Goal: Task Accomplishment & Management: Manage account settings

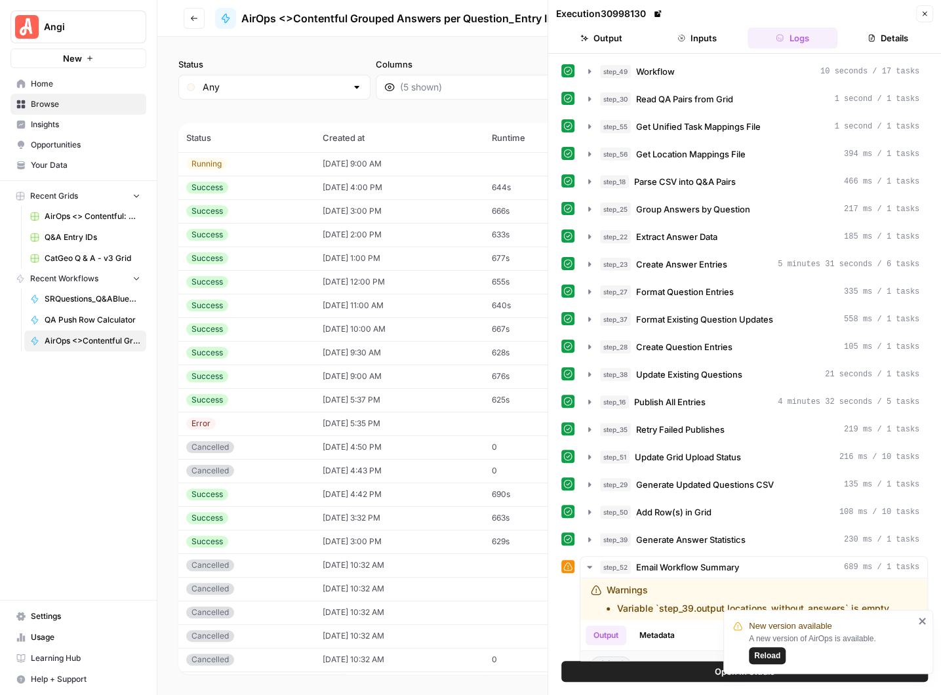
click at [922, 12] on icon "button" at bounding box center [924, 14] width 8 height 8
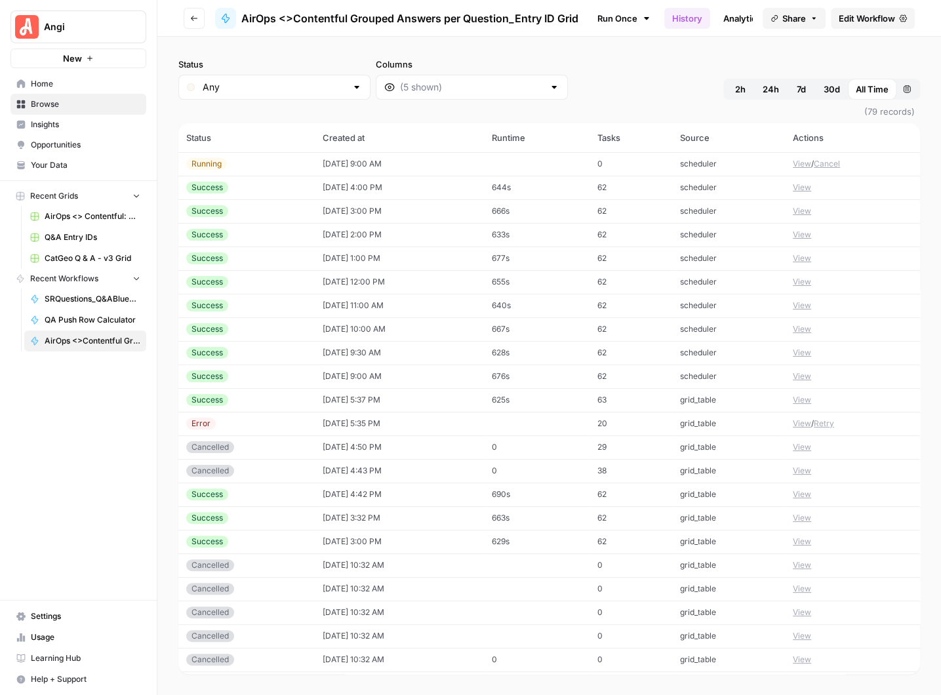
click at [801, 163] on button "View" at bounding box center [801, 164] width 18 height 12
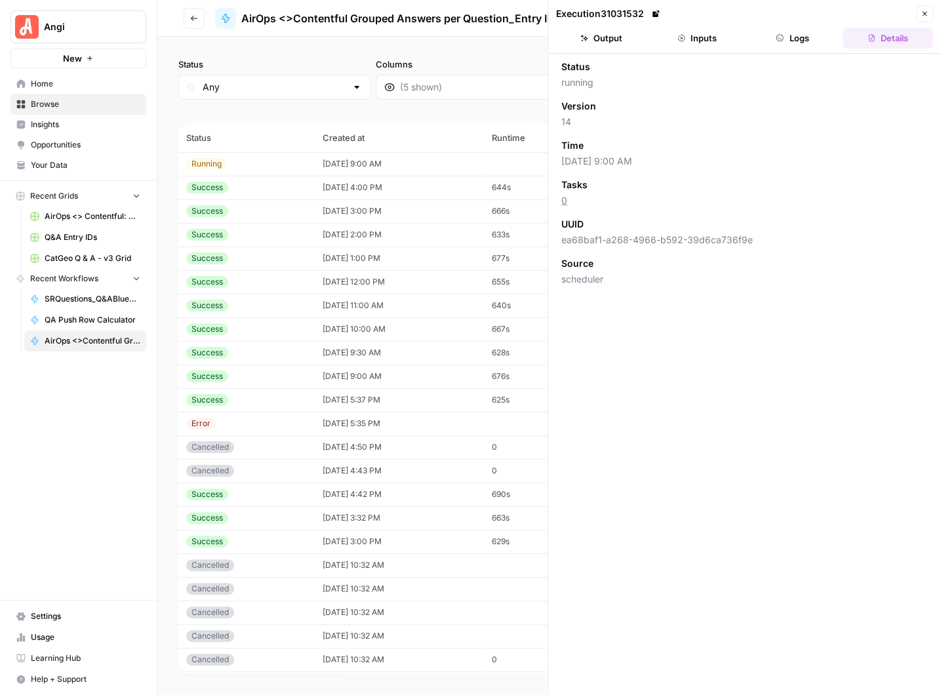
click at [797, 44] on button "Logs" at bounding box center [792, 38] width 90 height 21
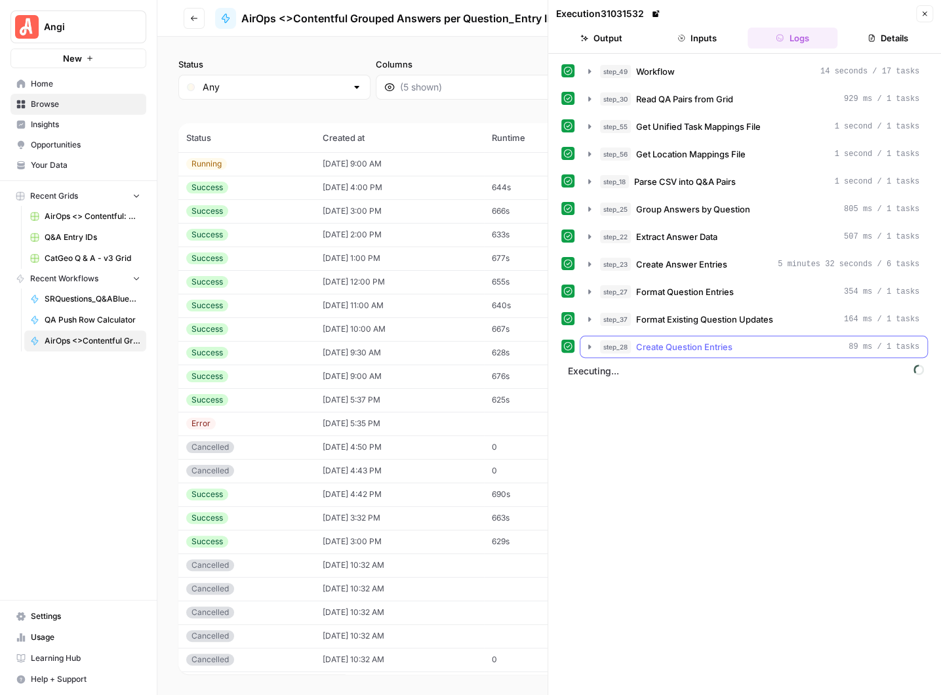
click at [589, 344] on icon "button" at bounding box center [589, 346] width 10 height 10
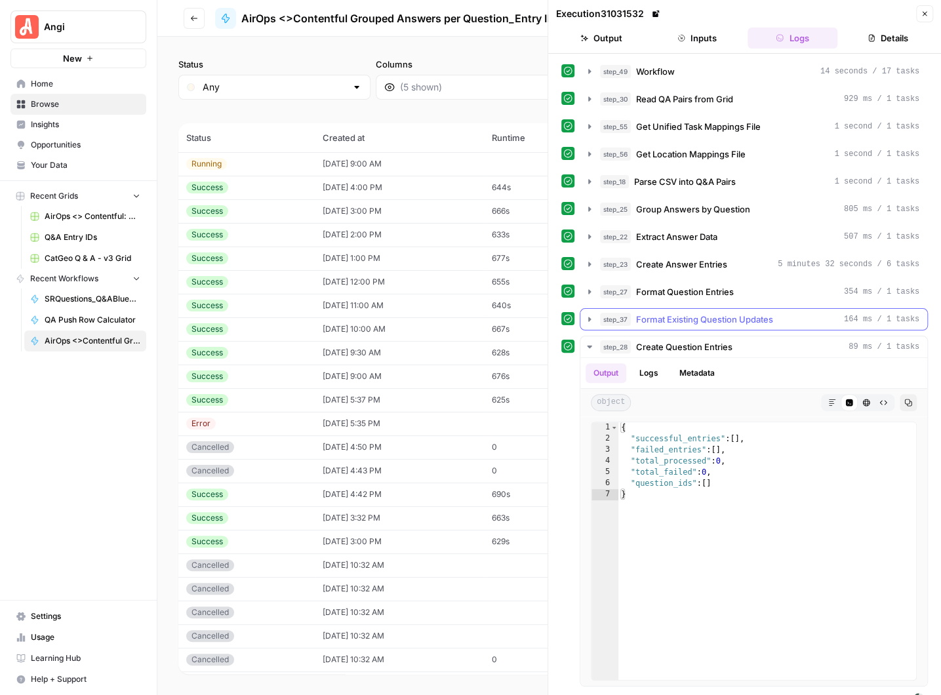
click at [589, 314] on icon "button" at bounding box center [589, 319] width 10 height 10
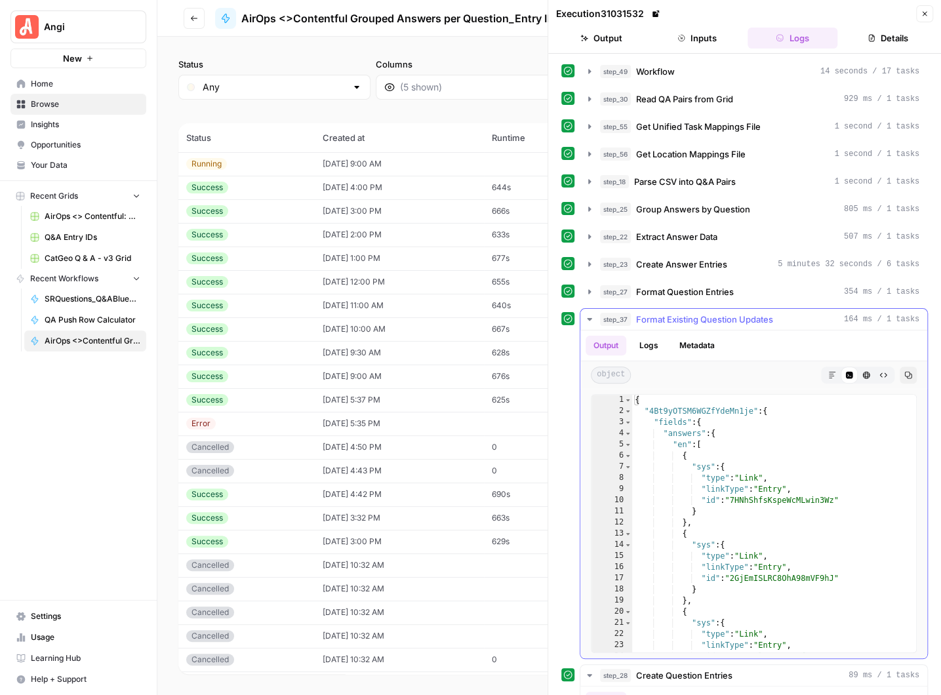
click at [589, 314] on icon "button" at bounding box center [589, 319] width 10 height 10
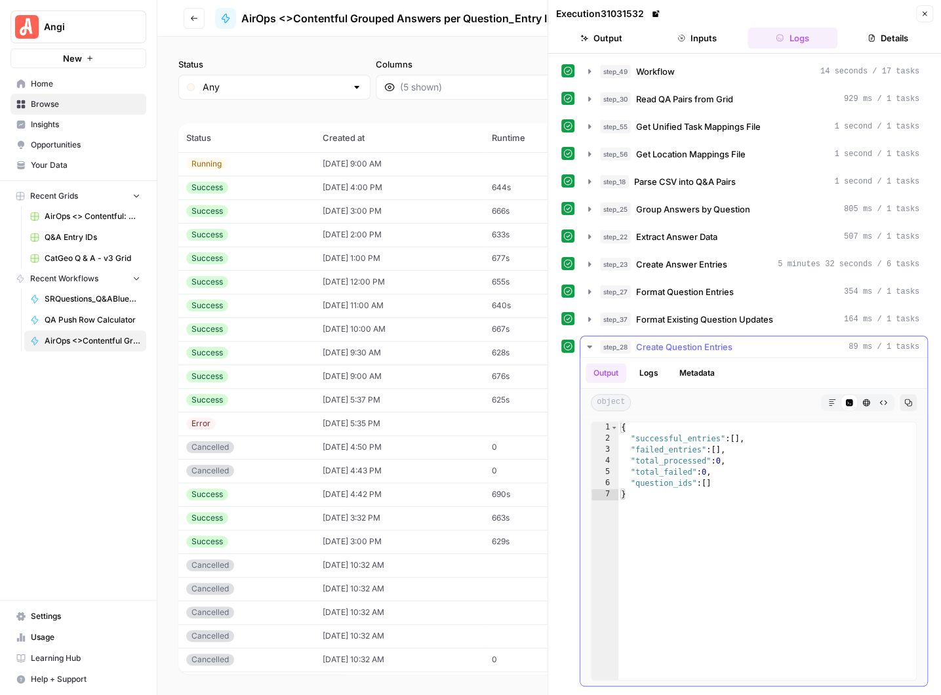
click at [589, 345] on icon "button" at bounding box center [589, 346] width 5 height 3
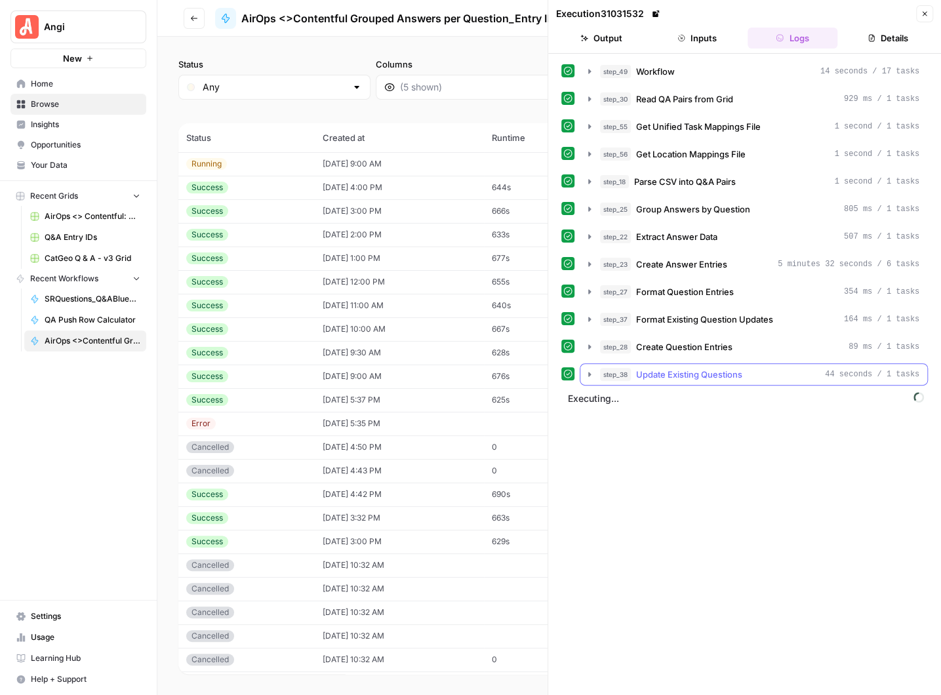
click at [591, 369] on icon "button" at bounding box center [589, 374] width 10 height 10
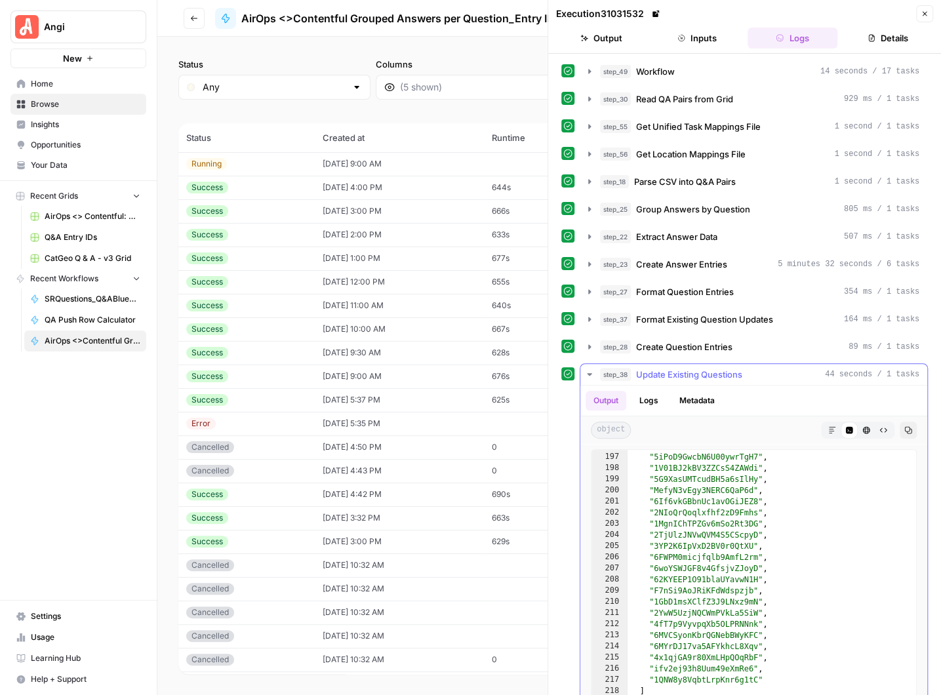
scroll to position [43, 0]
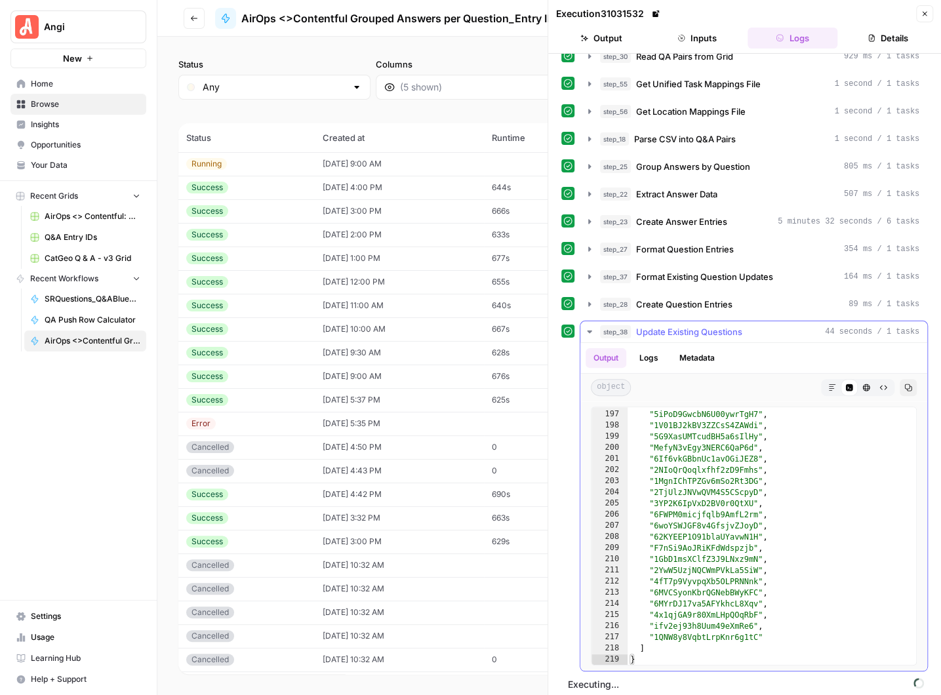
click at [588, 330] on icon "button" at bounding box center [589, 331] width 5 height 3
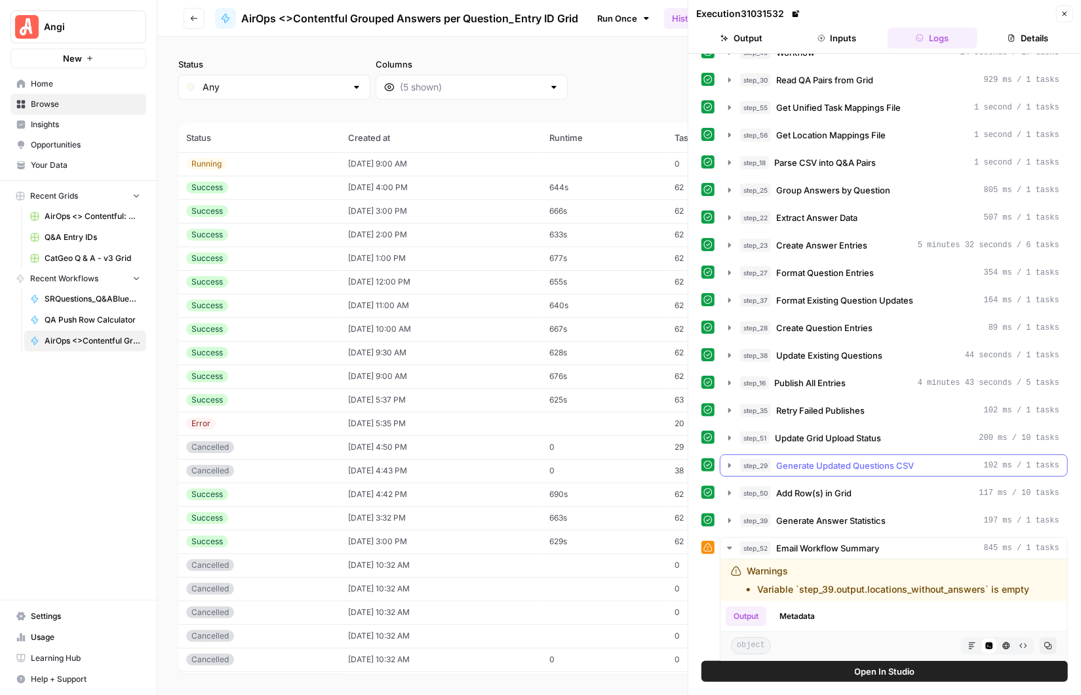
scroll to position [0, 0]
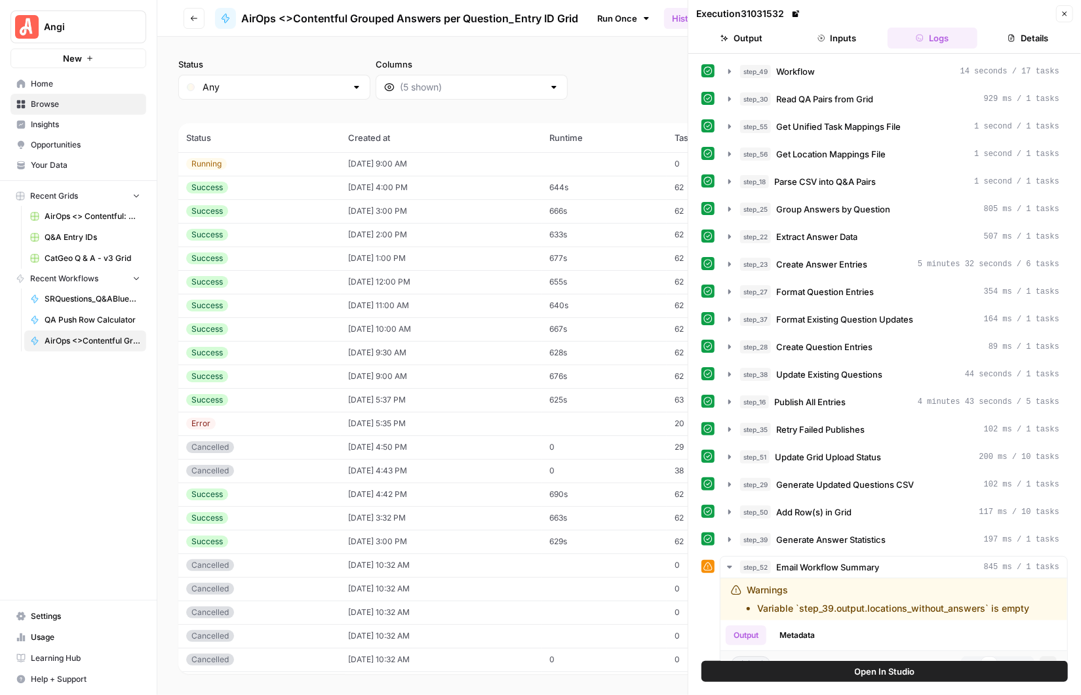
click at [940, 12] on icon "button" at bounding box center [1064, 14] width 8 height 8
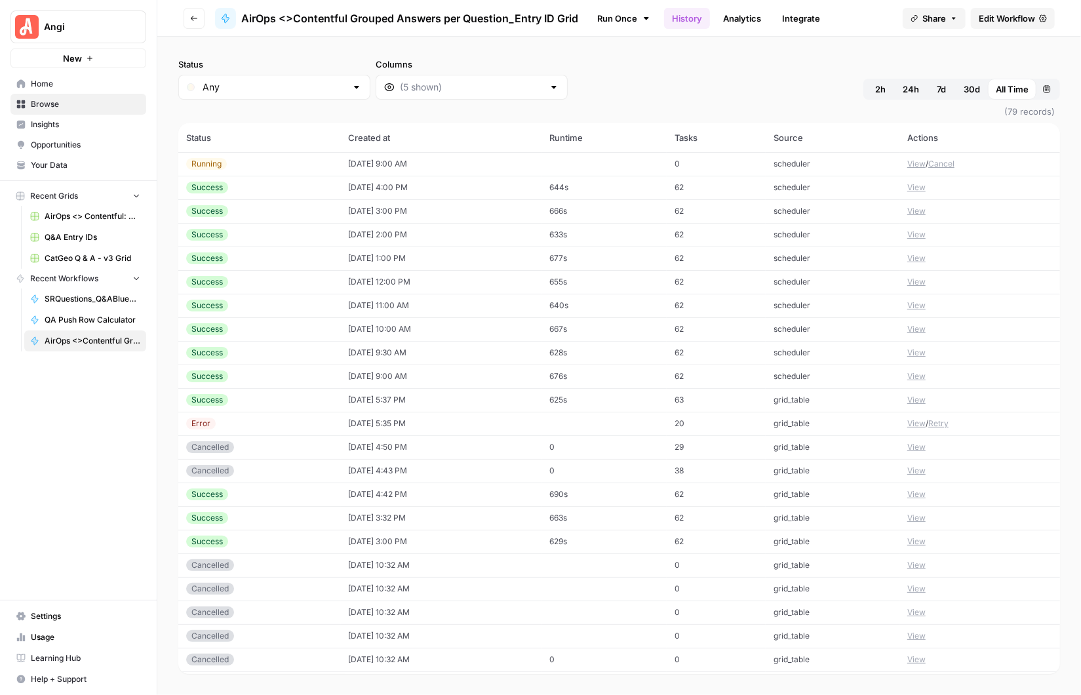
click at [940, 15] on span "Edit Workflow" at bounding box center [1007, 18] width 56 height 13
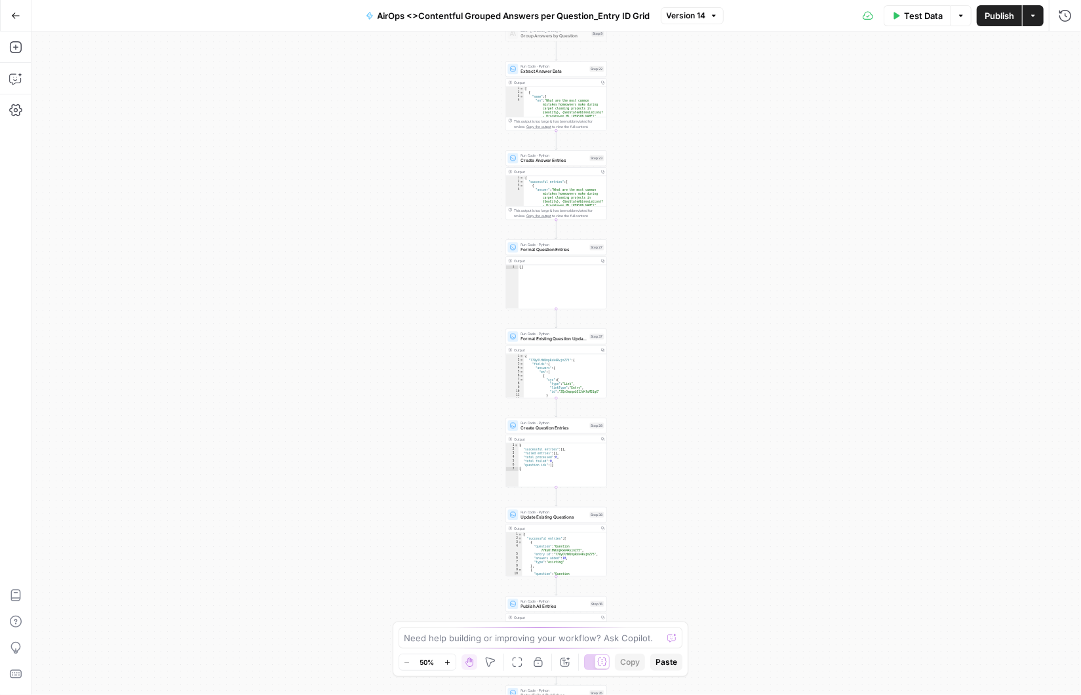
click at [662, 251] on div "Workflow Input Settings Inputs Workflow Workflow Step 49 Output Copy 1 2 { "csv…" at bounding box center [555, 362] width 1049 height 663
click at [645, 230] on div "Workflow Input Settings Inputs Workflow Workflow Step 49 Output Copy 1 2 { "csv…" at bounding box center [555, 362] width 1049 height 663
click at [640, 266] on div "Workflow Input Settings Inputs Workflow Workflow Step 49 Output Copy 1 2 { "csv…" at bounding box center [555, 362] width 1049 height 663
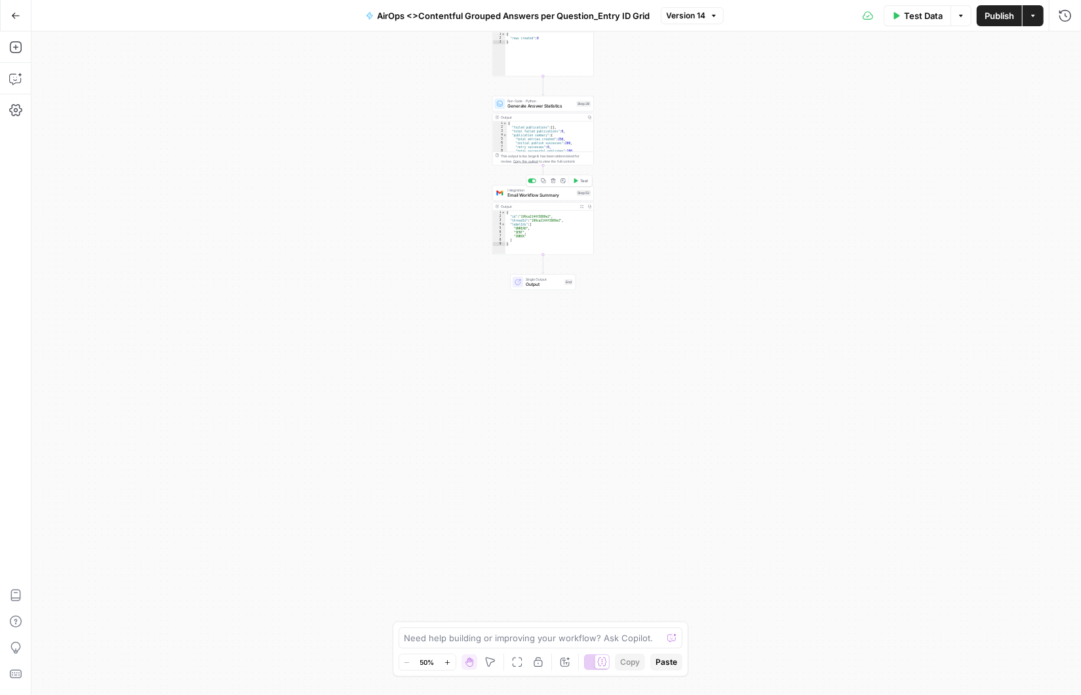
click at [539, 194] on span "Email Workflow Summary" at bounding box center [541, 195] width 66 height 7
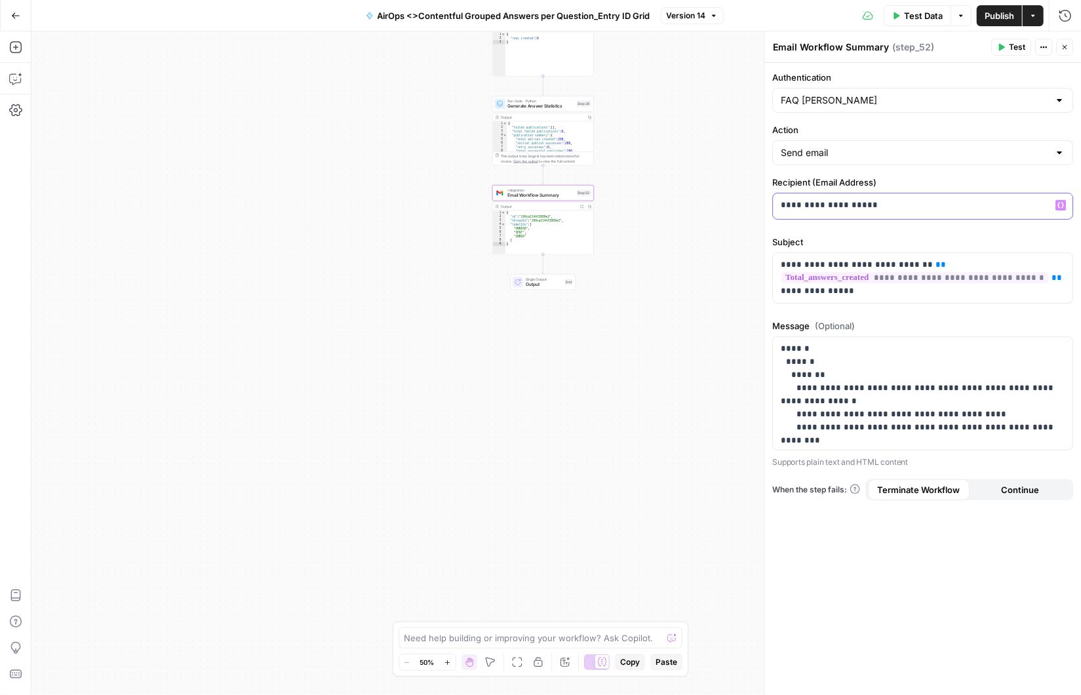
drag, startPoint x: 828, startPoint y: 204, endPoint x: 773, endPoint y: 206, distance: 55.1
click at [773, 206] on div "**********" at bounding box center [923, 206] width 300 height 26
click at [696, 149] on div "Workflow Input Settings Inputs Workflow Workflow Step 49 Output Copy 1 2 { "csv…" at bounding box center [555, 362] width 1049 height 663
click at [940, 12] on span "Publish" at bounding box center [998, 15] width 29 height 13
click at [16, 14] on icon "button" at bounding box center [15, 15] width 9 height 9
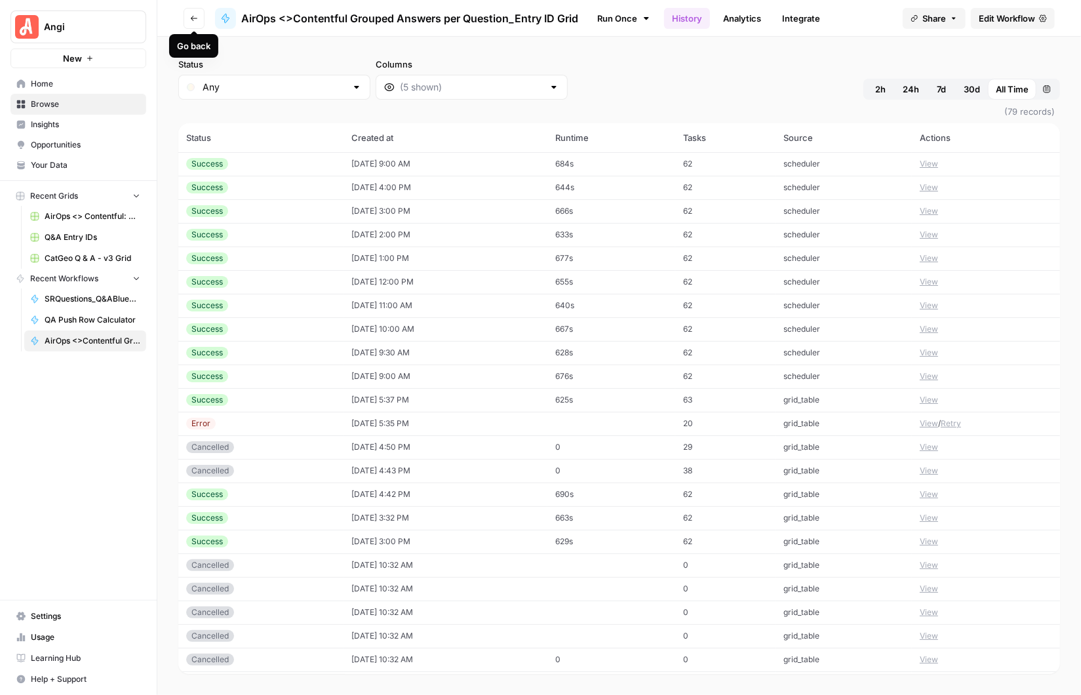
click at [197, 14] on icon "button" at bounding box center [194, 18] width 8 height 8
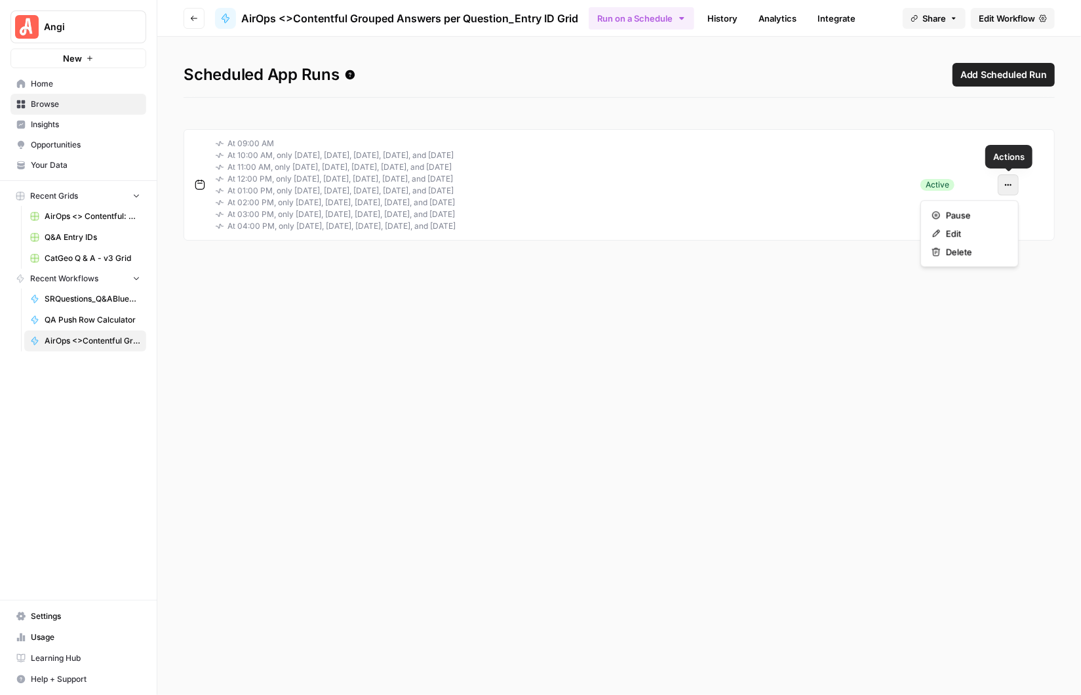
click at [940, 185] on icon "button" at bounding box center [1008, 185] width 8 height 8
click at [940, 233] on span "Edit" at bounding box center [974, 233] width 56 height 13
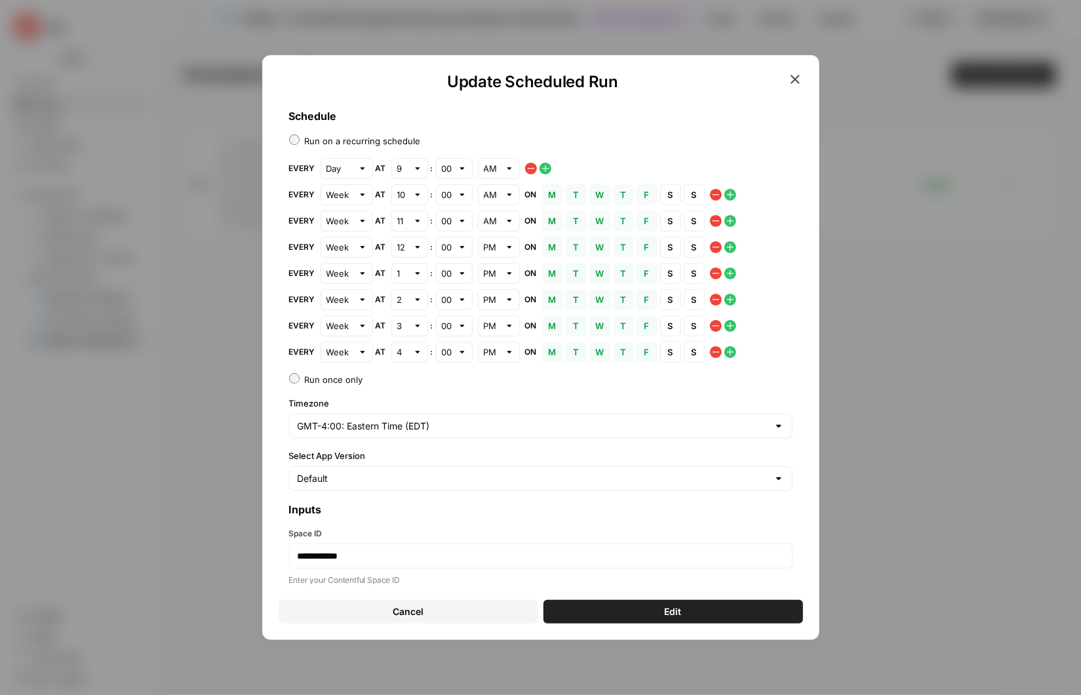
click at [732, 191] on icon "button" at bounding box center [730, 194] width 10 height 10
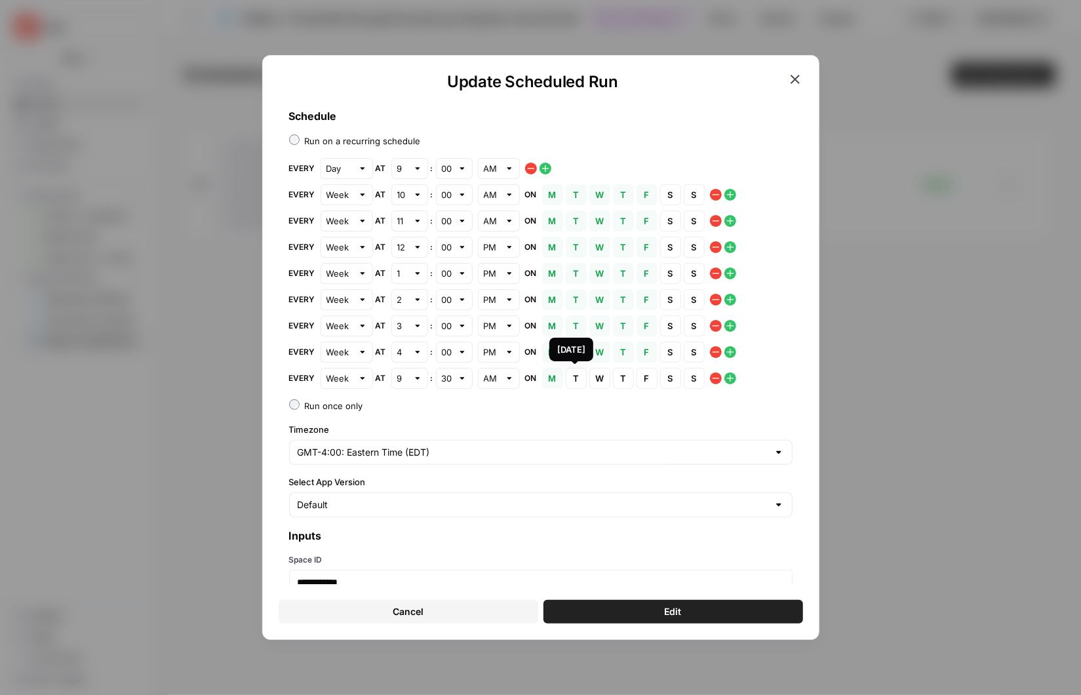
click at [574, 376] on span "T" at bounding box center [576, 378] width 8 height 13
click at [592, 378] on button "W Wednesday" at bounding box center [599, 378] width 21 height 21
click at [619, 378] on span "T" at bounding box center [623, 378] width 8 height 13
click at [650, 377] on button "F Friday" at bounding box center [646, 378] width 21 height 21
click at [643, 610] on button "Edit" at bounding box center [673, 612] width 260 height 24
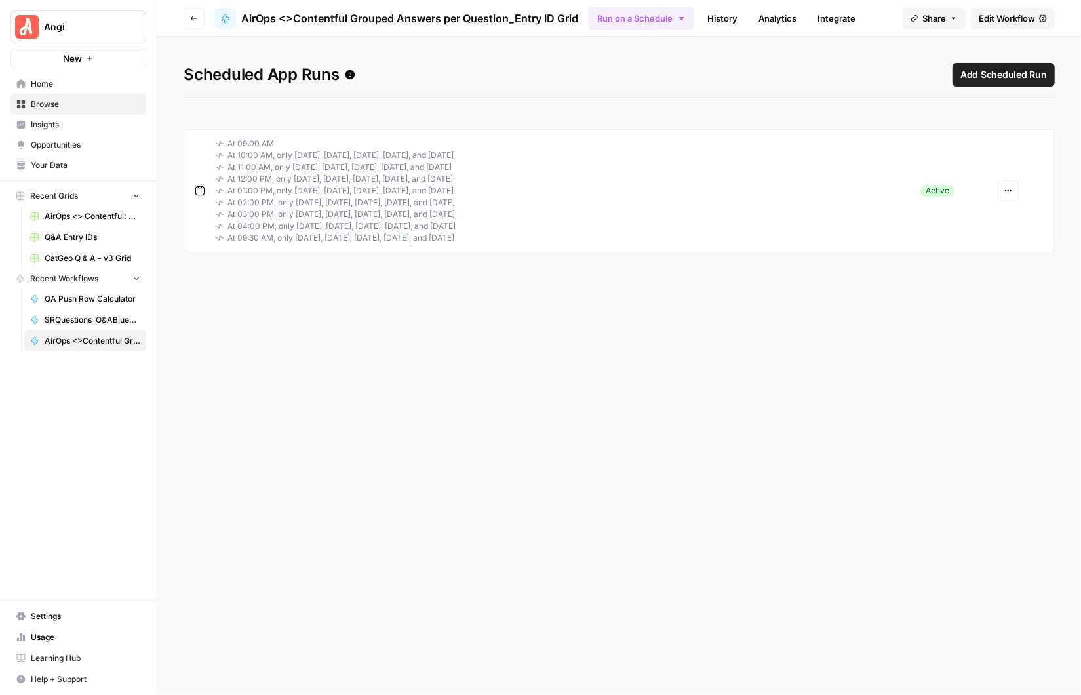
click at [714, 17] on link "History" at bounding box center [722, 18] width 46 height 21
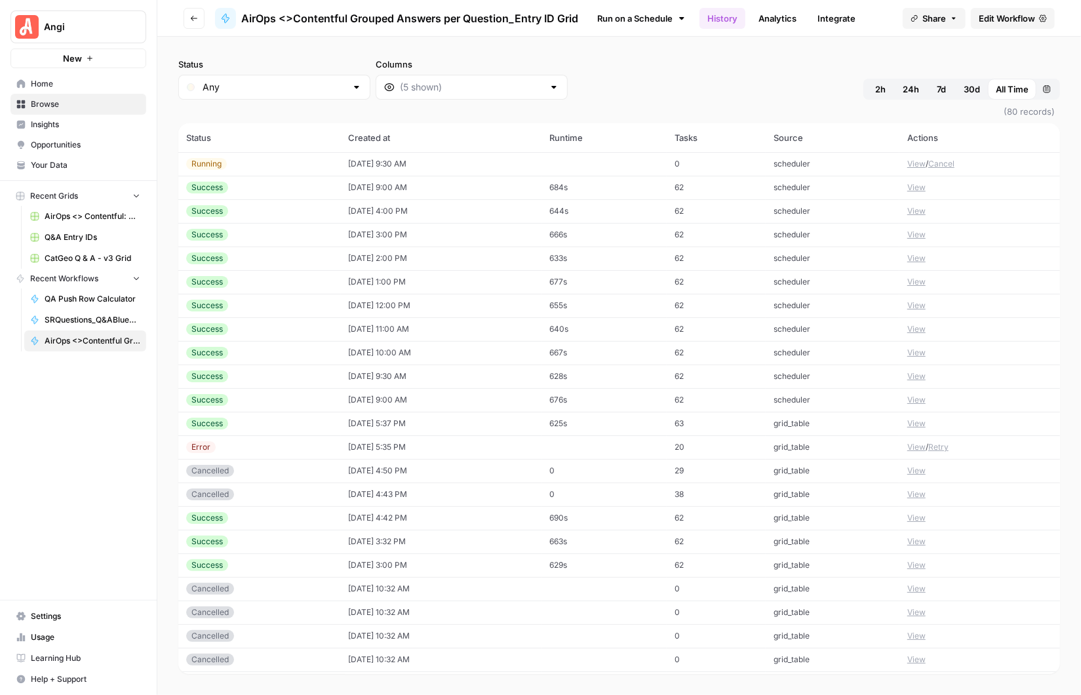
click at [914, 163] on button "View" at bounding box center [916, 164] width 18 height 12
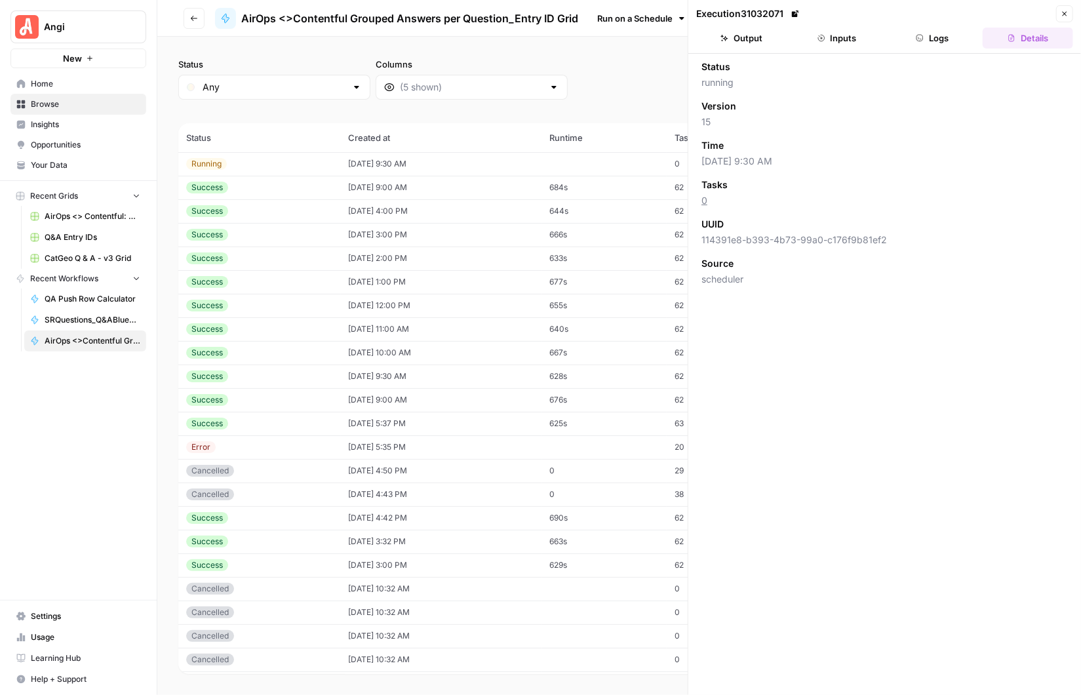
click at [935, 41] on button "Logs" at bounding box center [932, 38] width 90 height 21
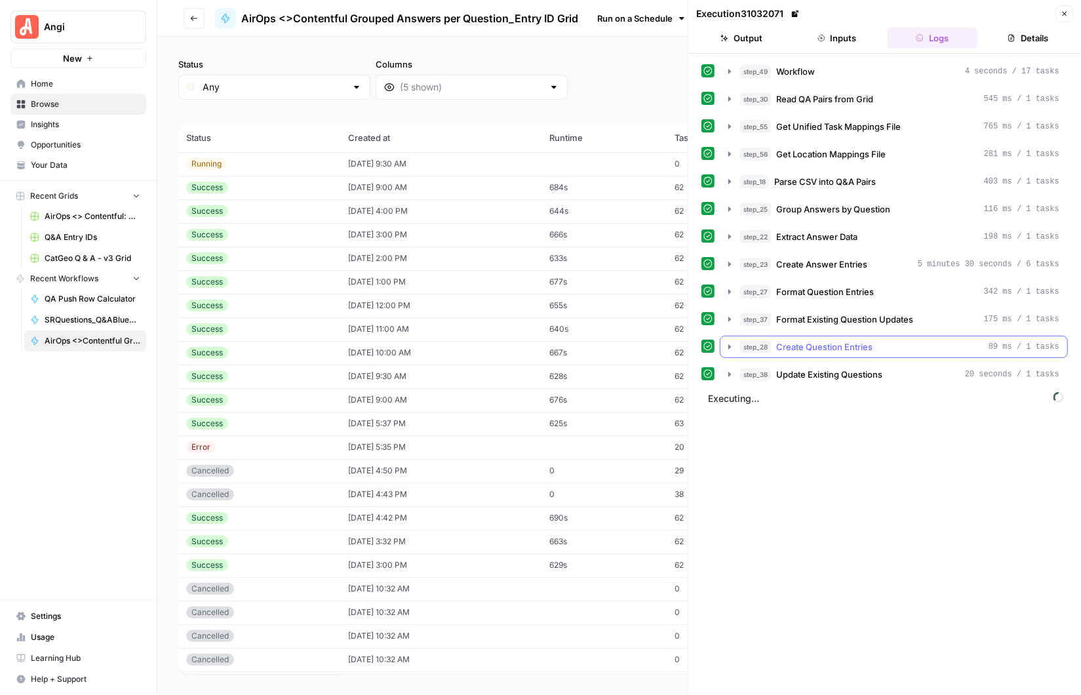
click at [730, 341] on icon "button" at bounding box center [729, 346] width 10 height 10
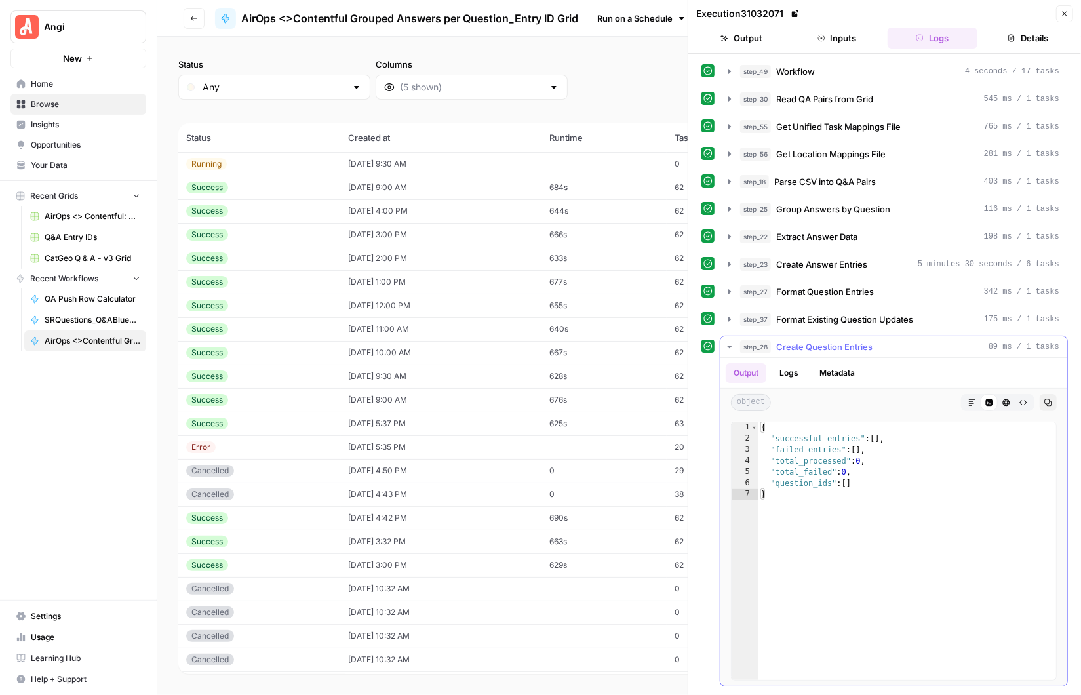
click at [730, 341] on icon "button" at bounding box center [729, 346] width 10 height 10
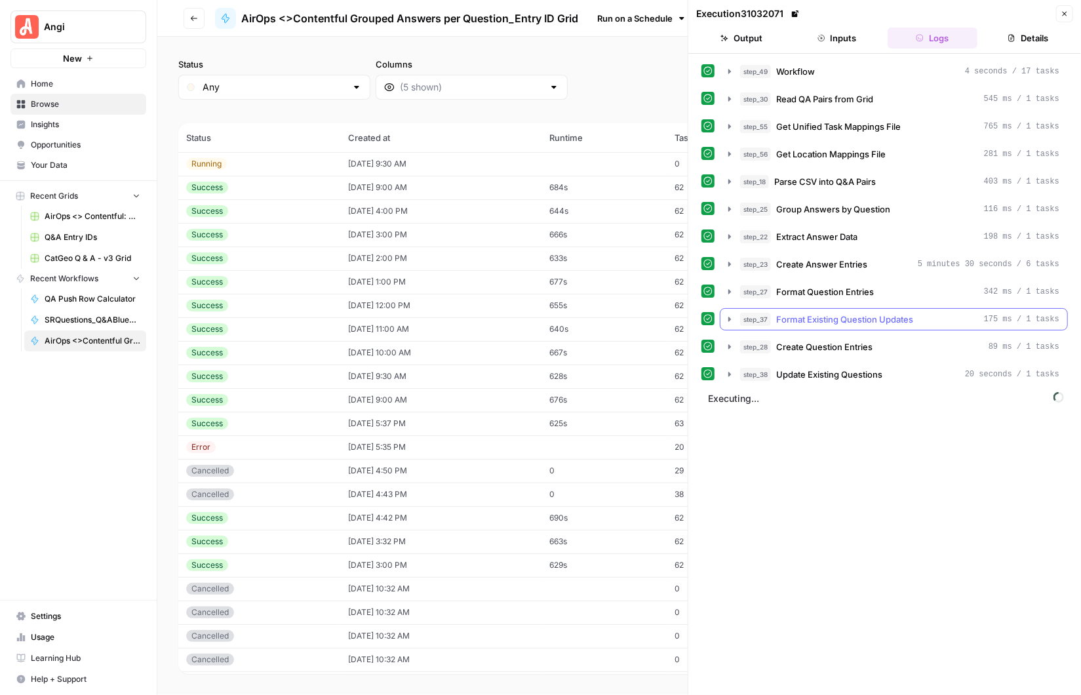
click at [728, 317] on icon "button" at bounding box center [729, 319] width 3 height 5
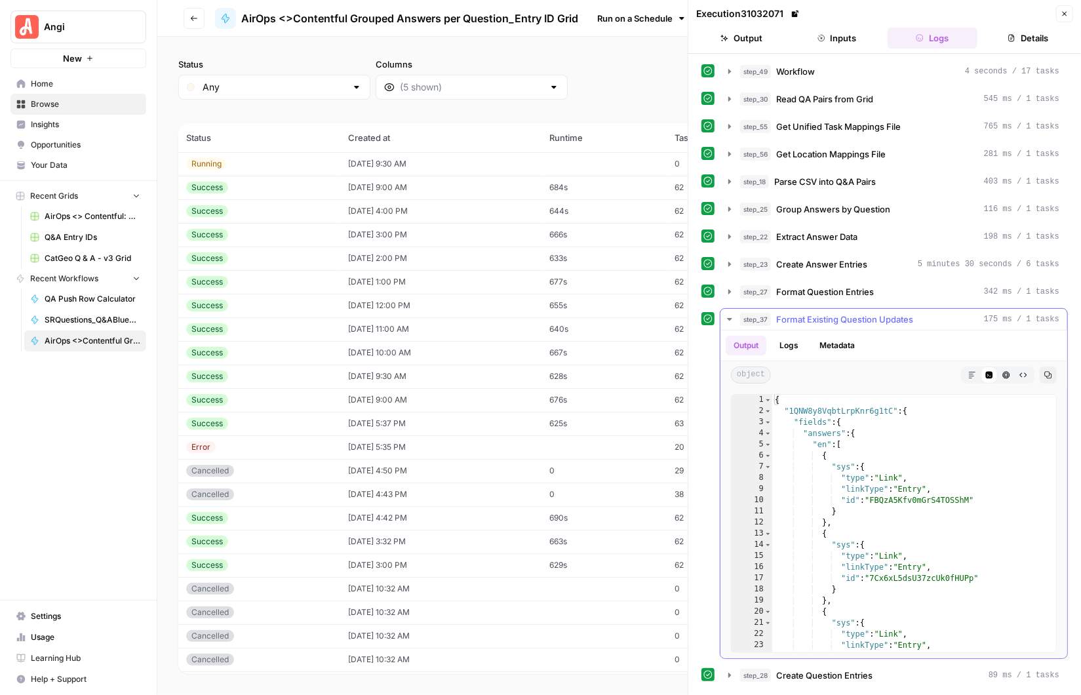
click at [728, 318] on icon "button" at bounding box center [729, 319] width 5 height 3
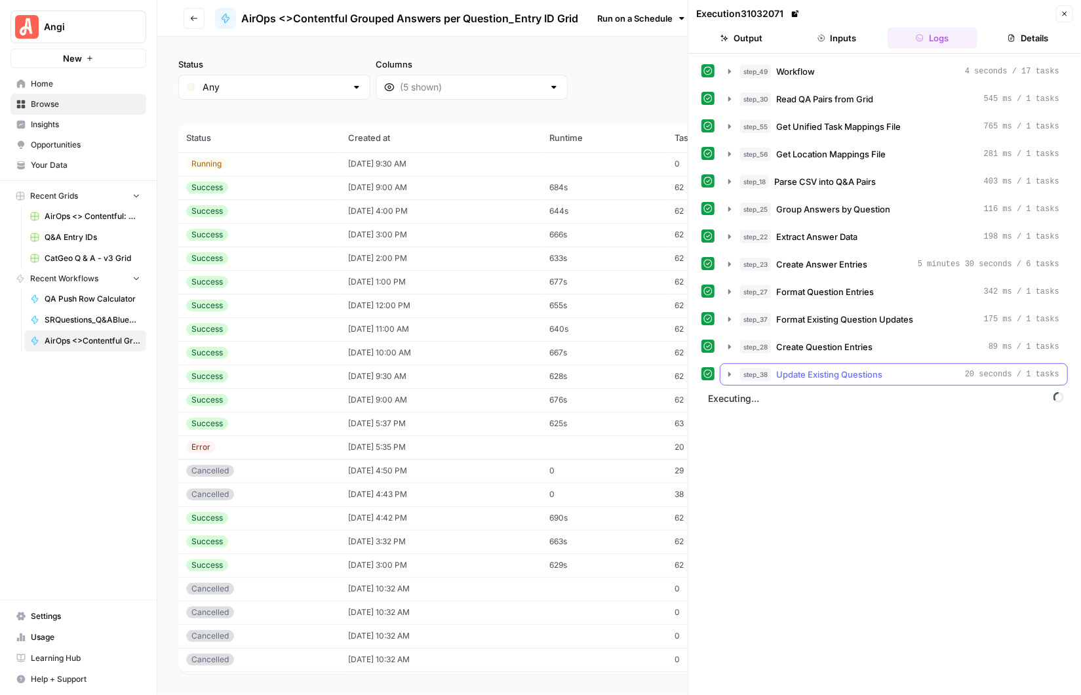
click at [728, 372] on icon "button" at bounding box center [729, 374] width 10 height 10
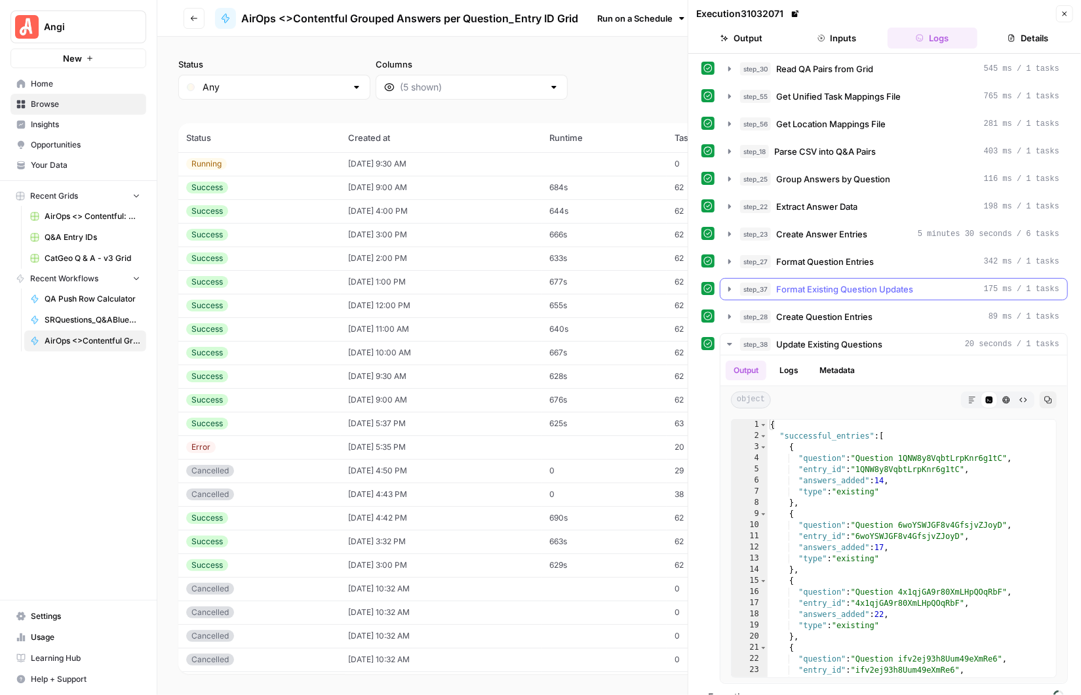
scroll to position [43, 0]
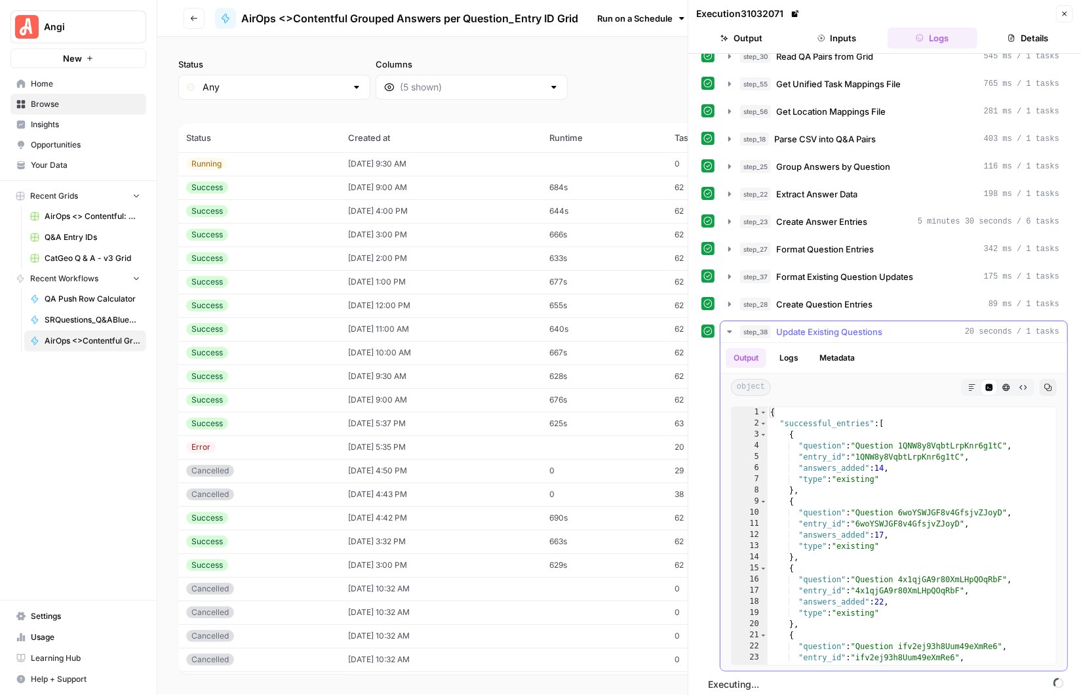
click at [724, 326] on icon "button" at bounding box center [729, 331] width 10 height 10
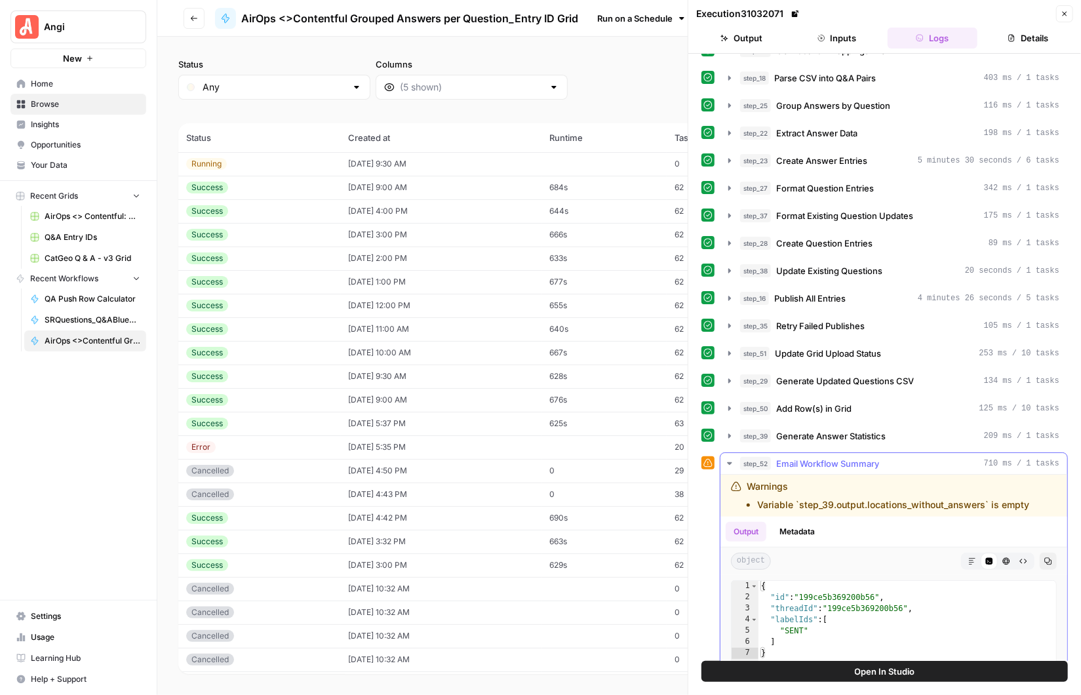
scroll to position [0, 0]
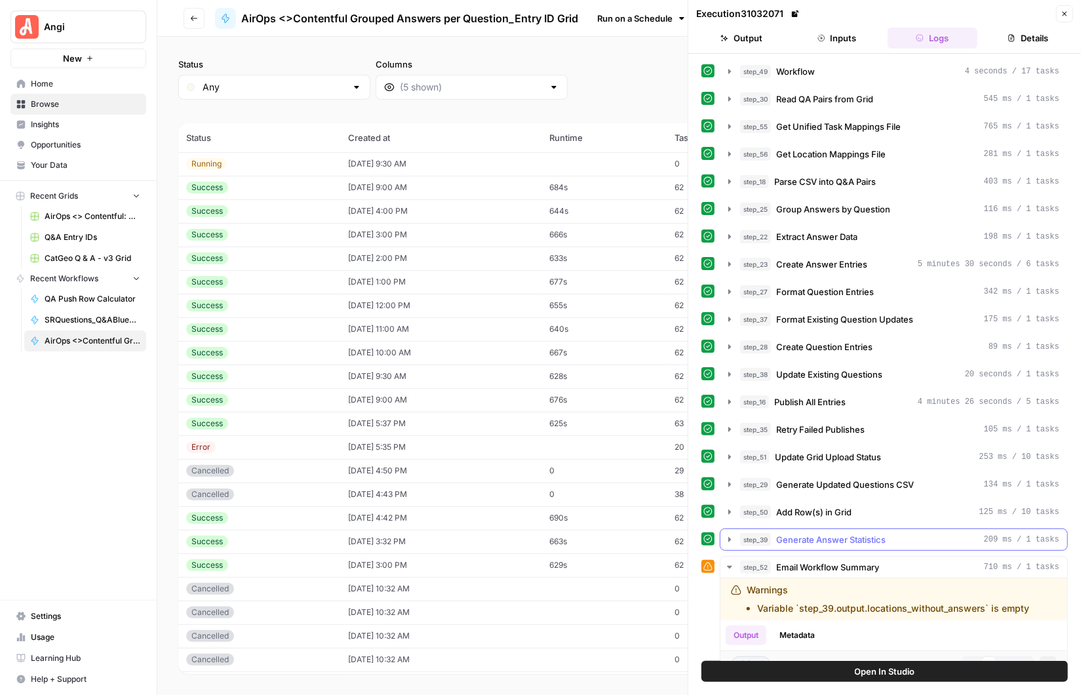
click at [729, 534] on icon "button" at bounding box center [729, 539] width 10 height 10
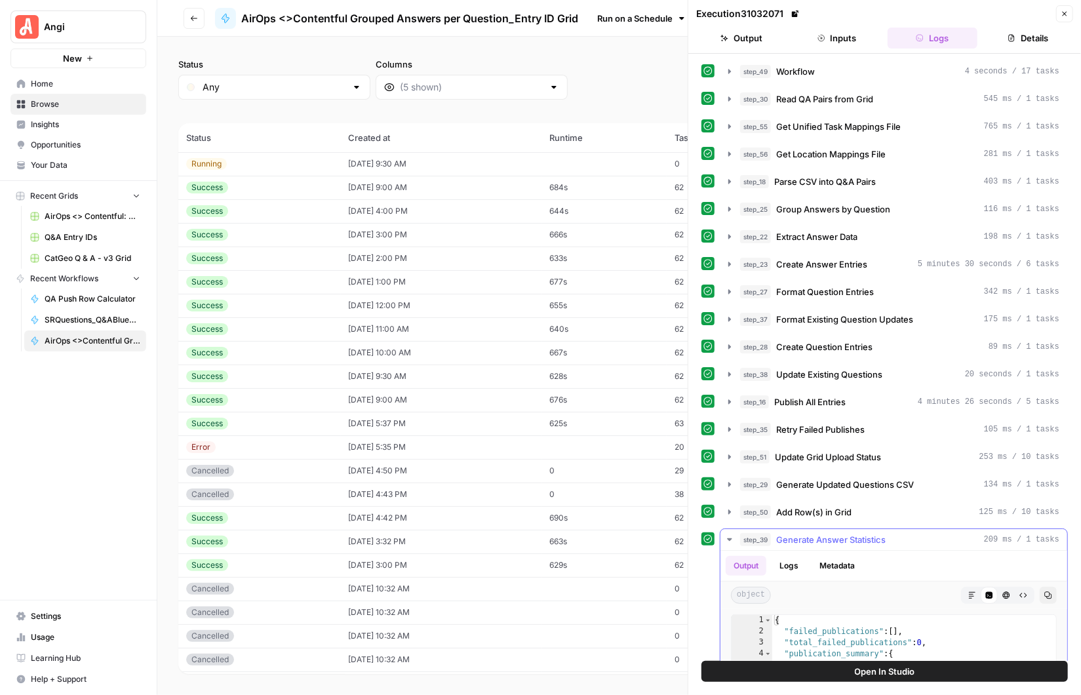
click at [729, 534] on icon "button" at bounding box center [729, 539] width 10 height 10
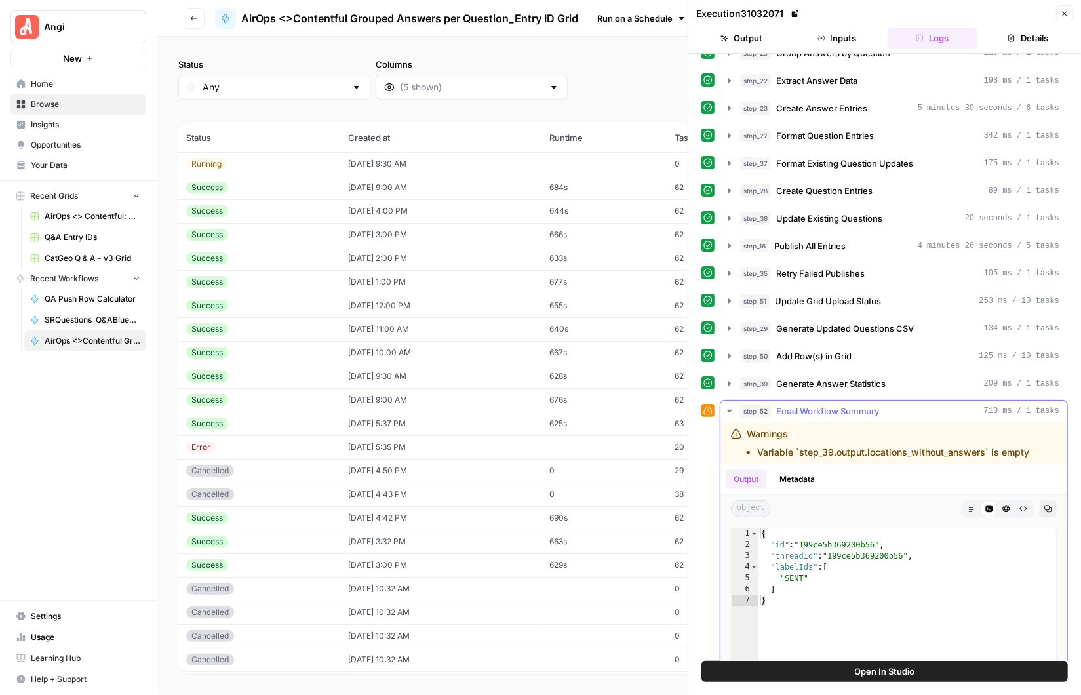
scroll to position [163, 0]
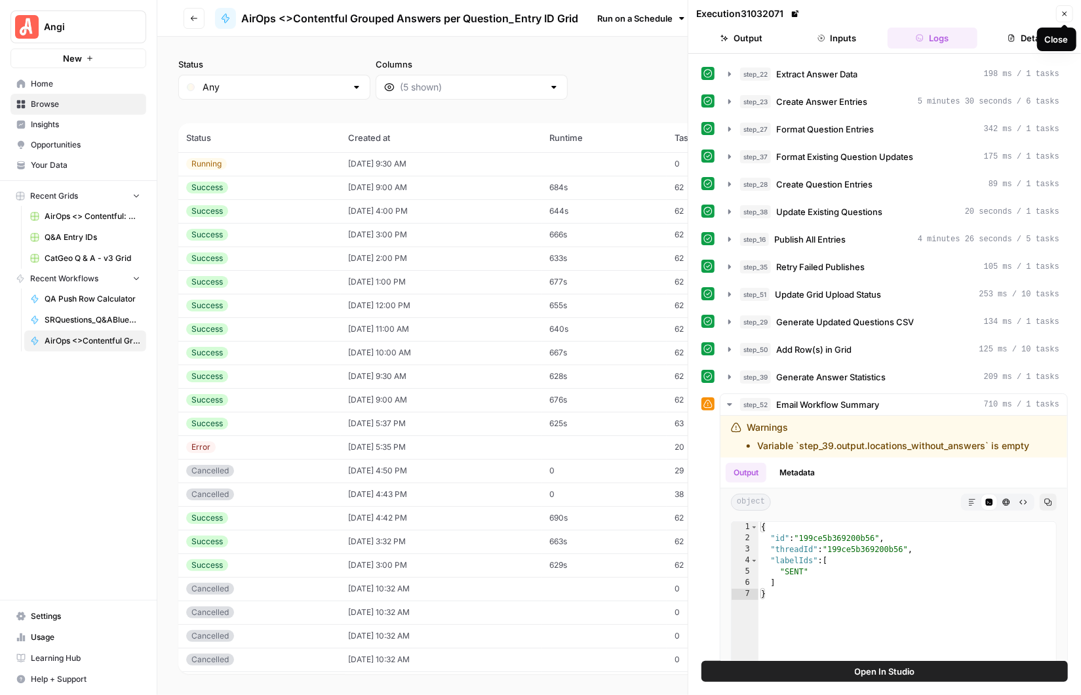
click at [940, 14] on icon "button" at bounding box center [1064, 14] width 5 height 5
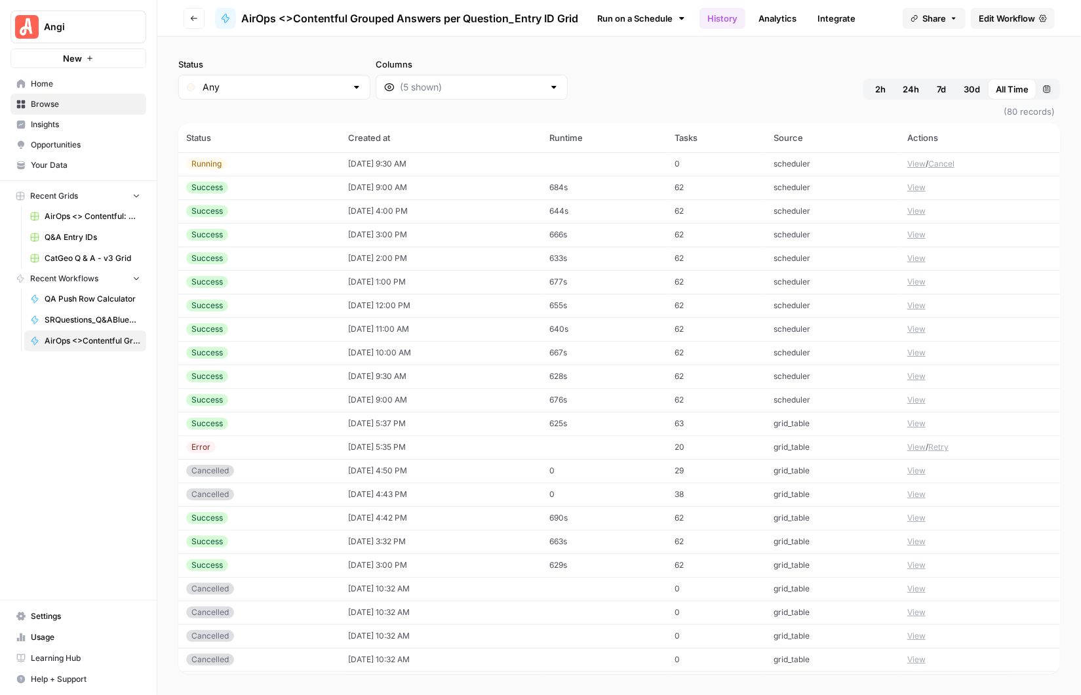
click at [918, 185] on button "View" at bounding box center [916, 188] width 18 height 12
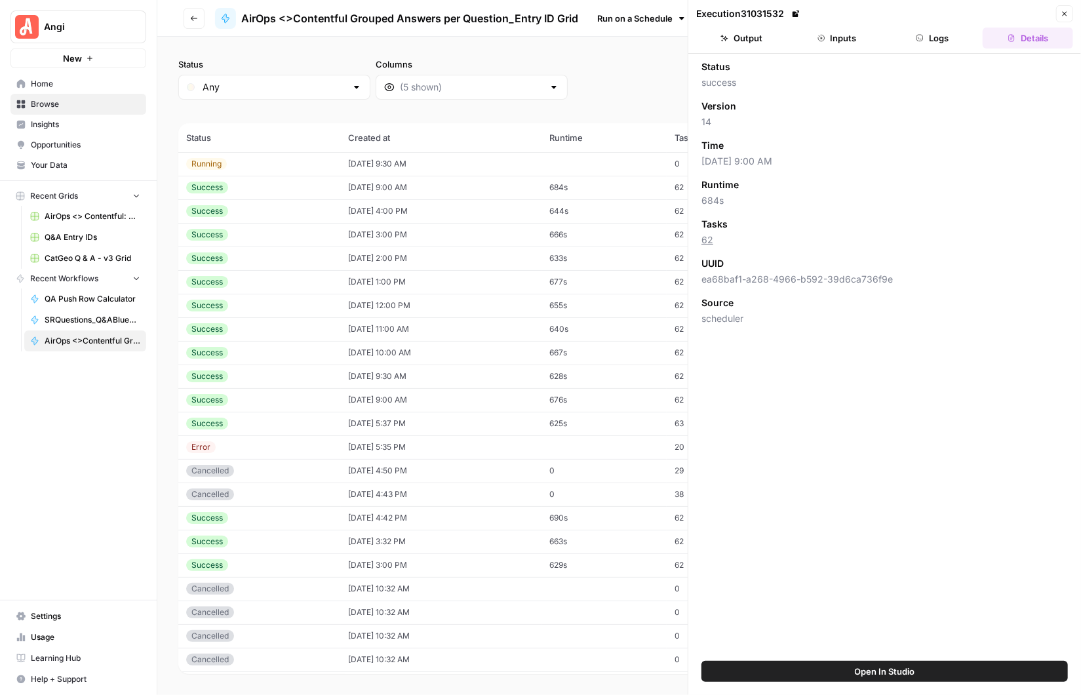
click at [935, 33] on button "Logs" at bounding box center [932, 38] width 90 height 21
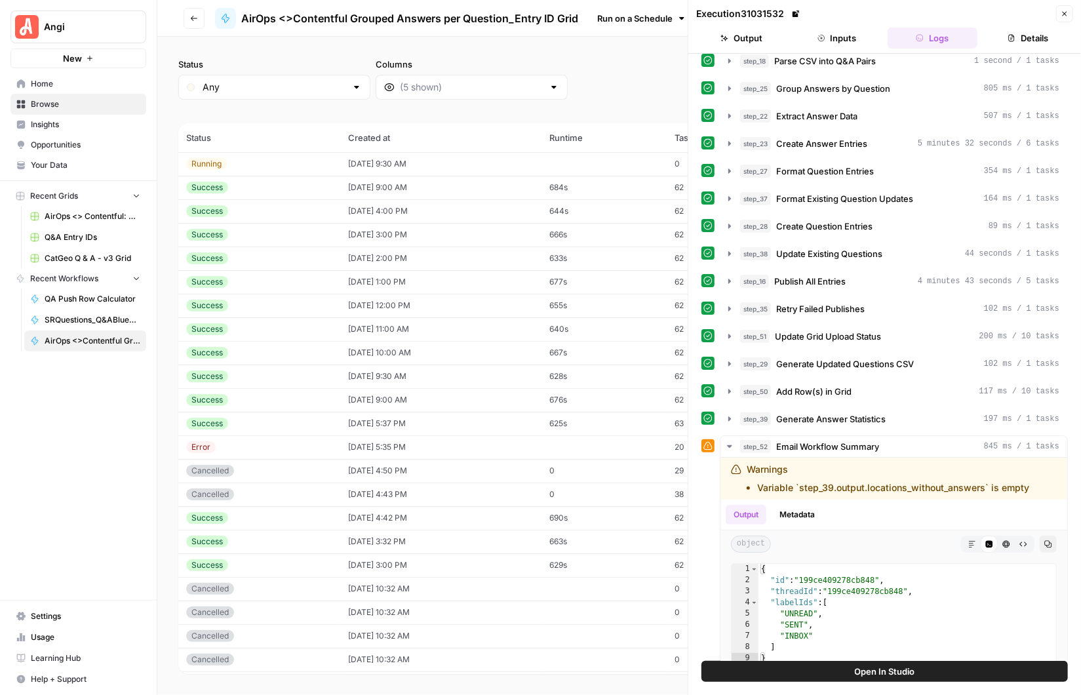
scroll to position [284, 0]
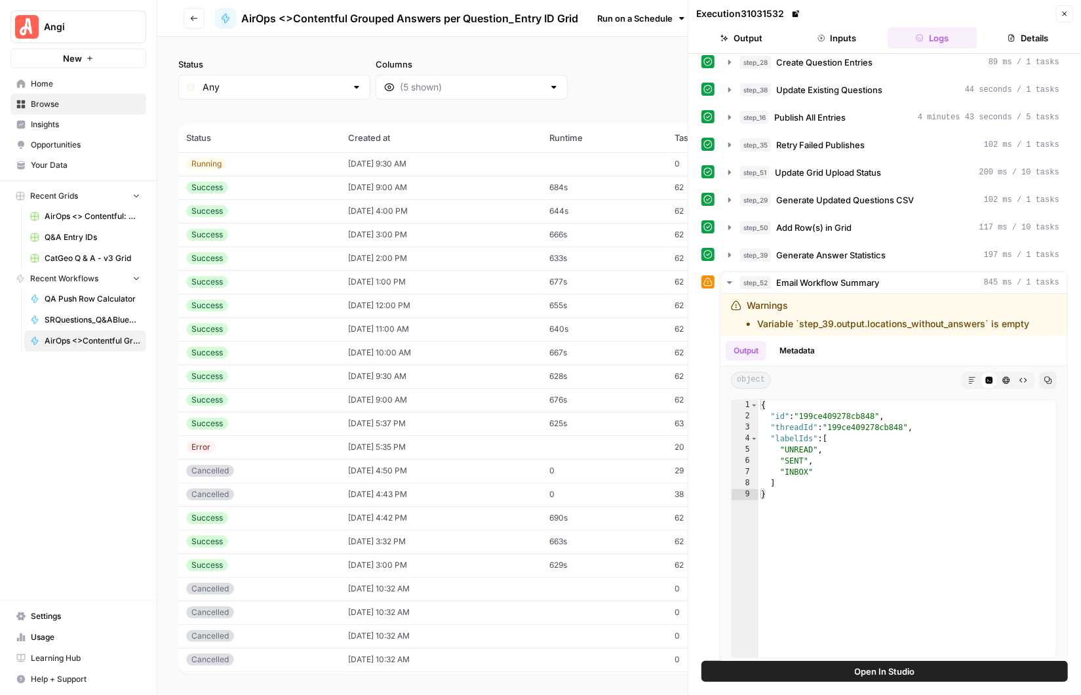
click at [940, 12] on icon "button" at bounding box center [1064, 14] width 5 height 5
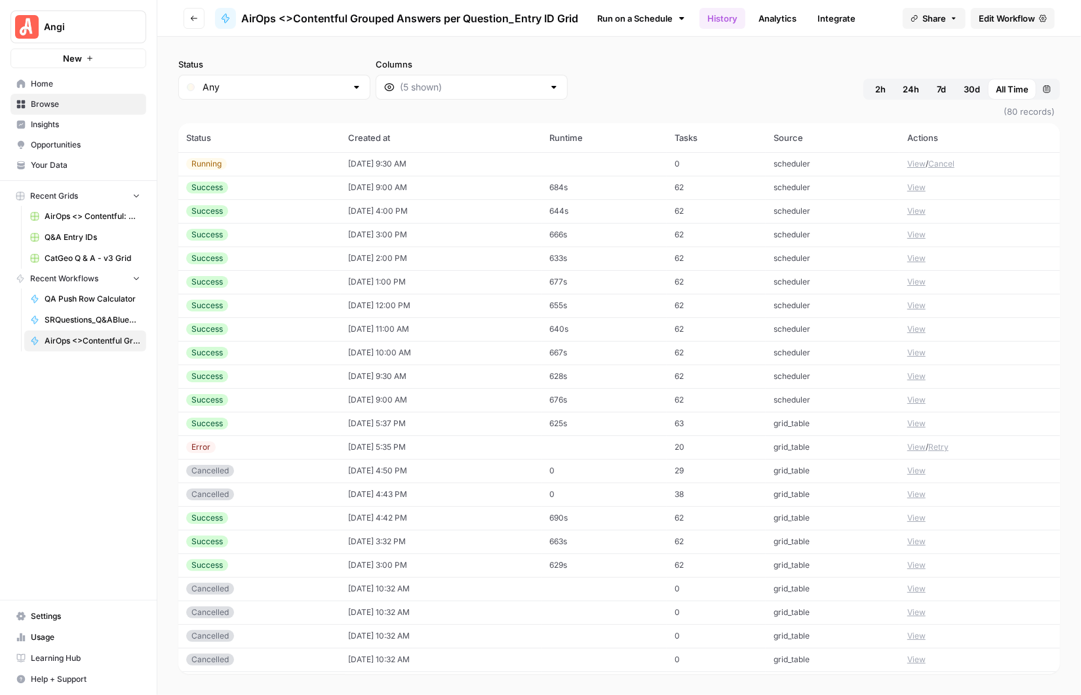
click at [940, 14] on span "Edit Workflow" at bounding box center [1007, 18] width 56 height 13
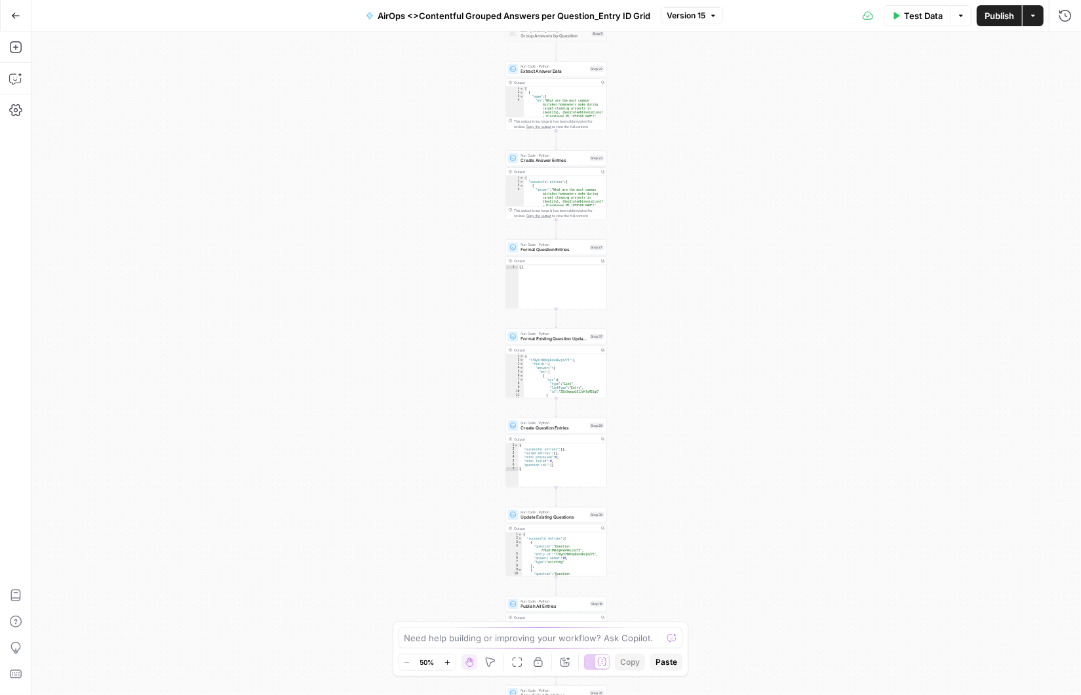
click at [708, 104] on div "Workflow Input Settings Inputs Workflow Workflow Step 49 Output Copy 1 2 { "csv…" at bounding box center [555, 362] width 1049 height 663
click at [654, 253] on div "Workflow Input Settings Inputs Workflow Workflow Step 49 Output Copy 1 2 { "csv…" at bounding box center [555, 362] width 1049 height 663
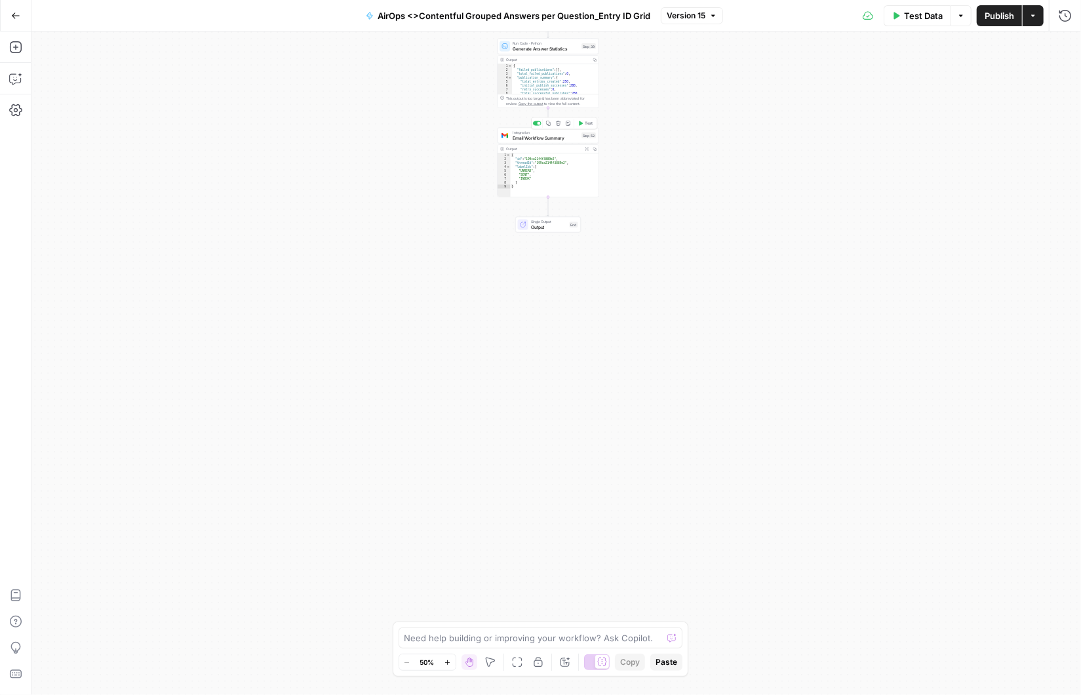
click at [551, 137] on span "Email Workflow Summary" at bounding box center [546, 137] width 66 height 7
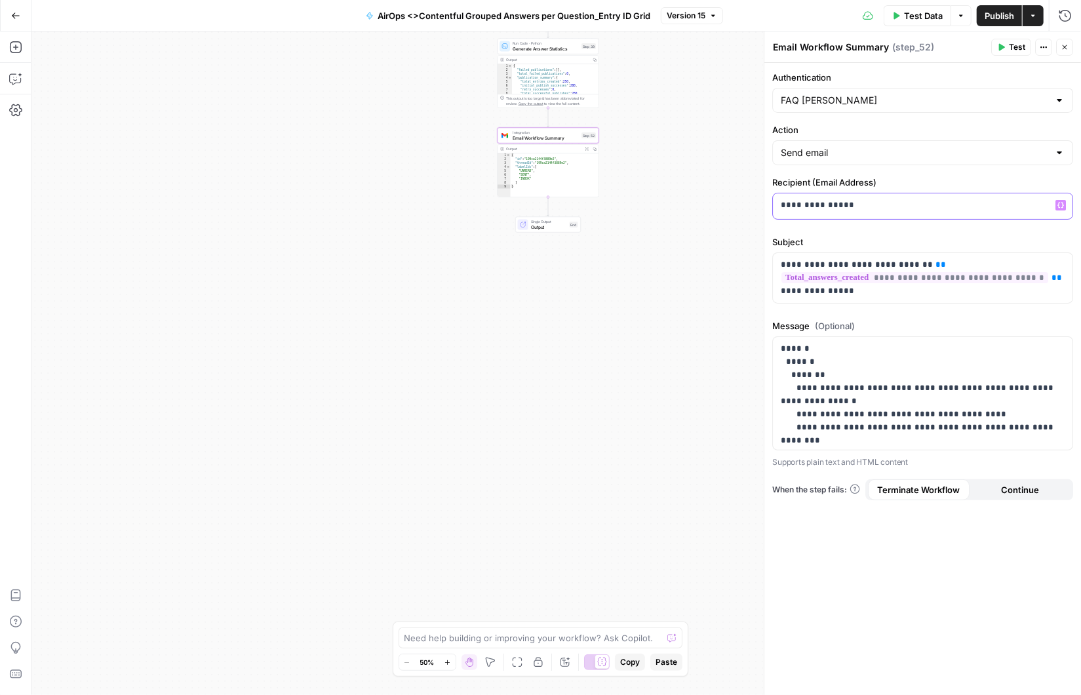
drag, startPoint x: 805, startPoint y: 203, endPoint x: 767, endPoint y: 203, distance: 38.0
click at [767, 203] on div "**********" at bounding box center [922, 362] width 317 height 663
click at [884, 202] on p "**********" at bounding box center [923, 205] width 284 height 13
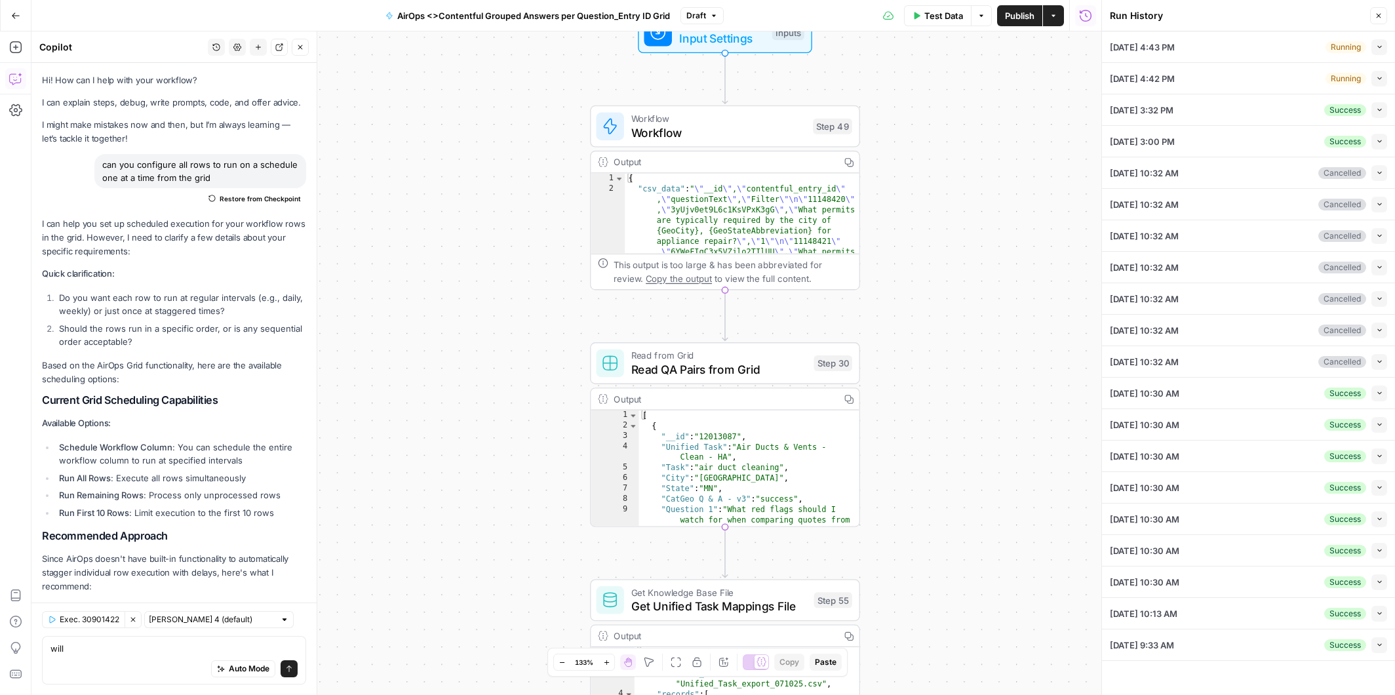
scroll to position [606, 0]
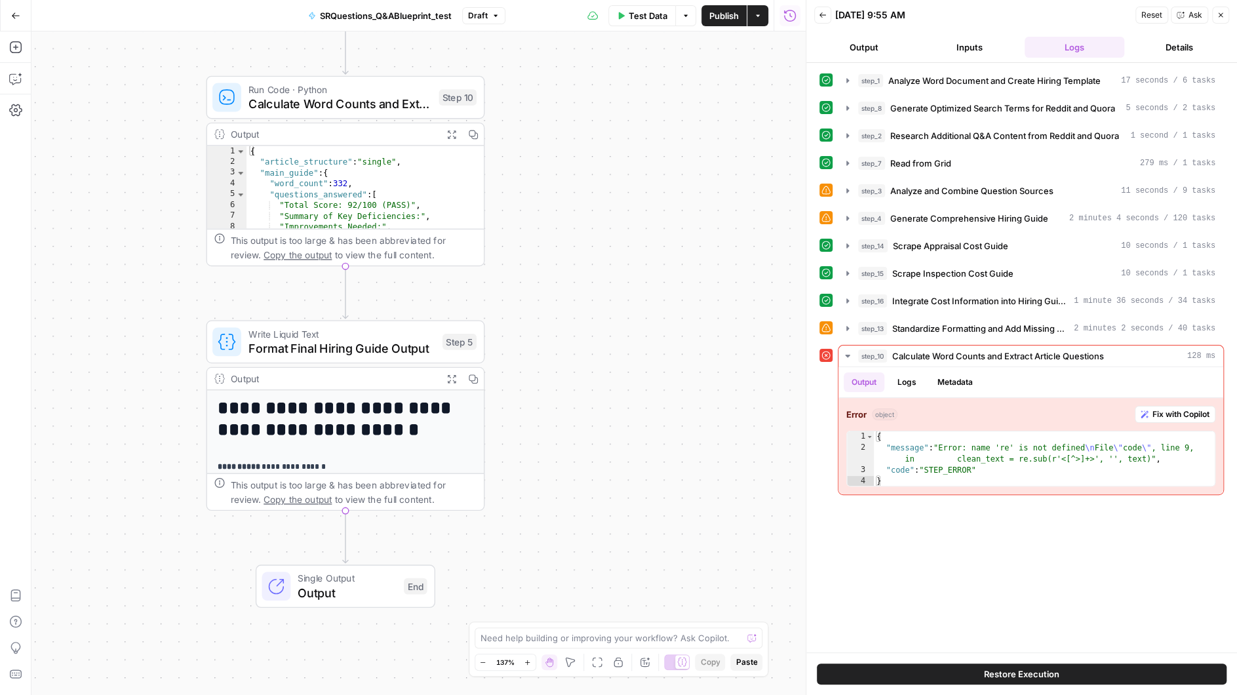
drag, startPoint x: 494, startPoint y: 221, endPoint x: 669, endPoint y: 483, distance: 315.2
click at [668, 483] on div "**********" at bounding box center [418, 362] width 774 height 663
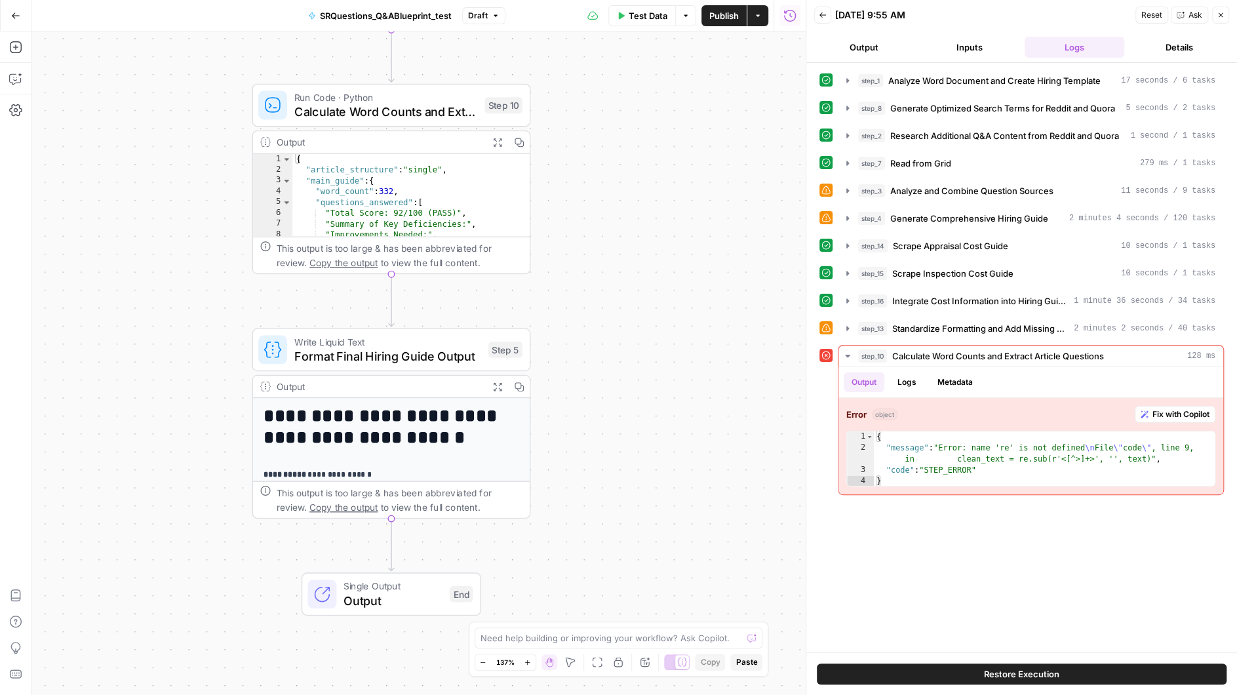
drag, startPoint x: 640, startPoint y: 360, endPoint x: 671, endPoint y: 308, distance: 60.6
click at [671, 308] on div "**********" at bounding box center [418, 362] width 774 height 663
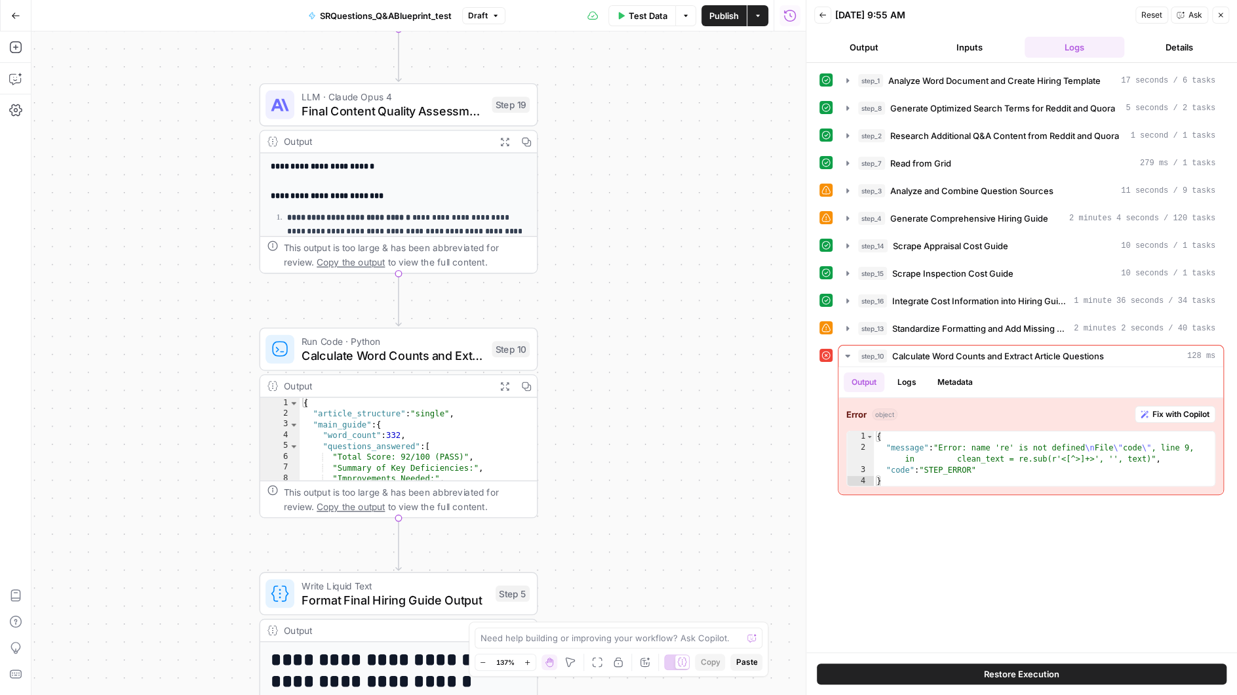
drag, startPoint x: 625, startPoint y: 280, endPoint x: 632, endPoint y: 524, distance: 243.9
click at [632, 524] on div "**********" at bounding box center [418, 362] width 774 height 663
click at [824, 13] on icon "button" at bounding box center [823, 15] width 8 height 8
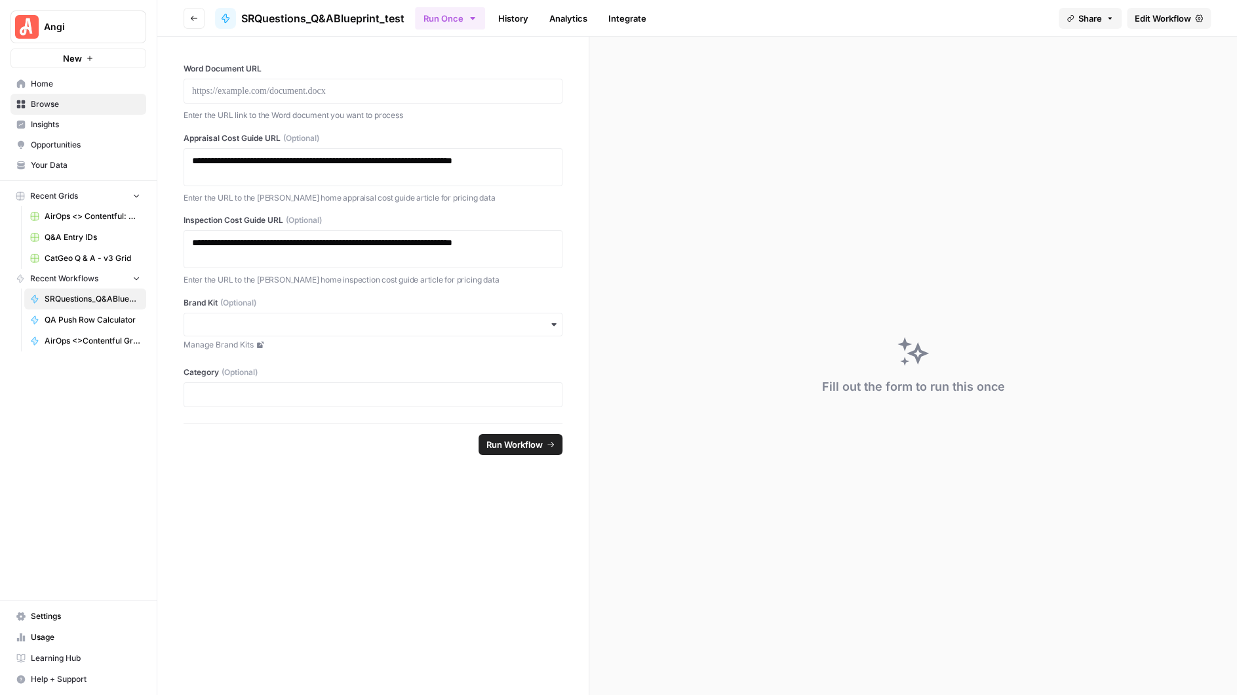
click at [1173, 17] on span "Edit Workflow" at bounding box center [1163, 18] width 56 height 13
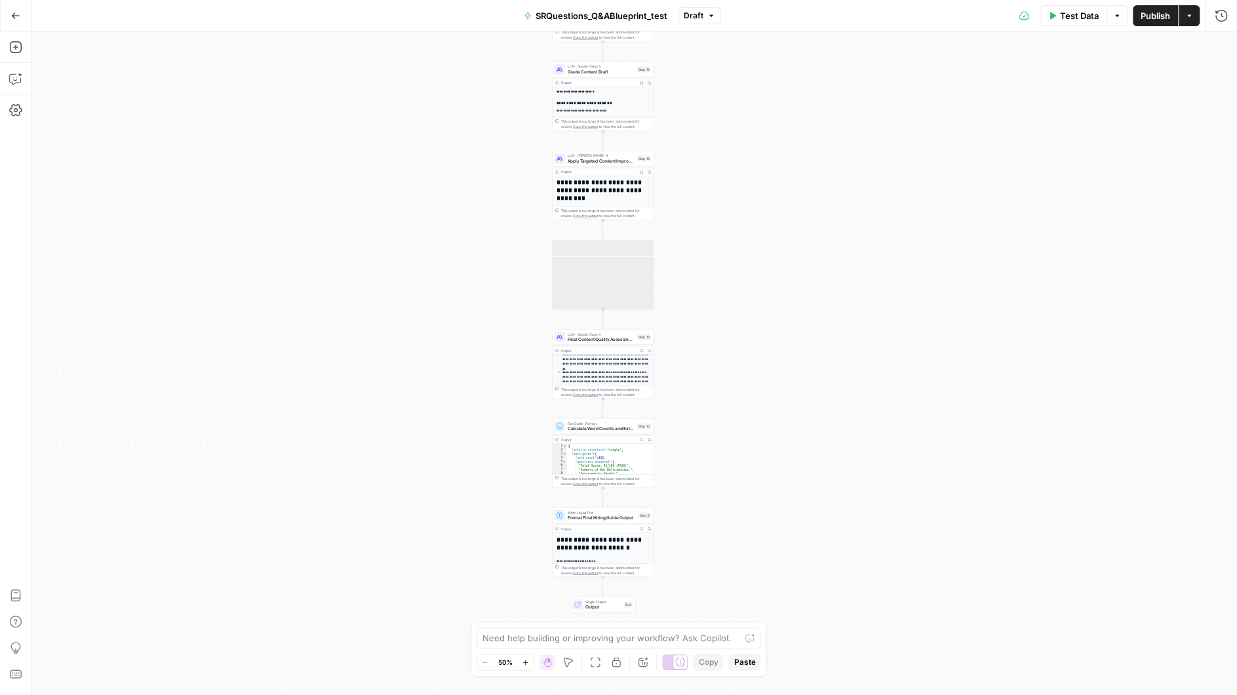
scroll to position [172, 0]
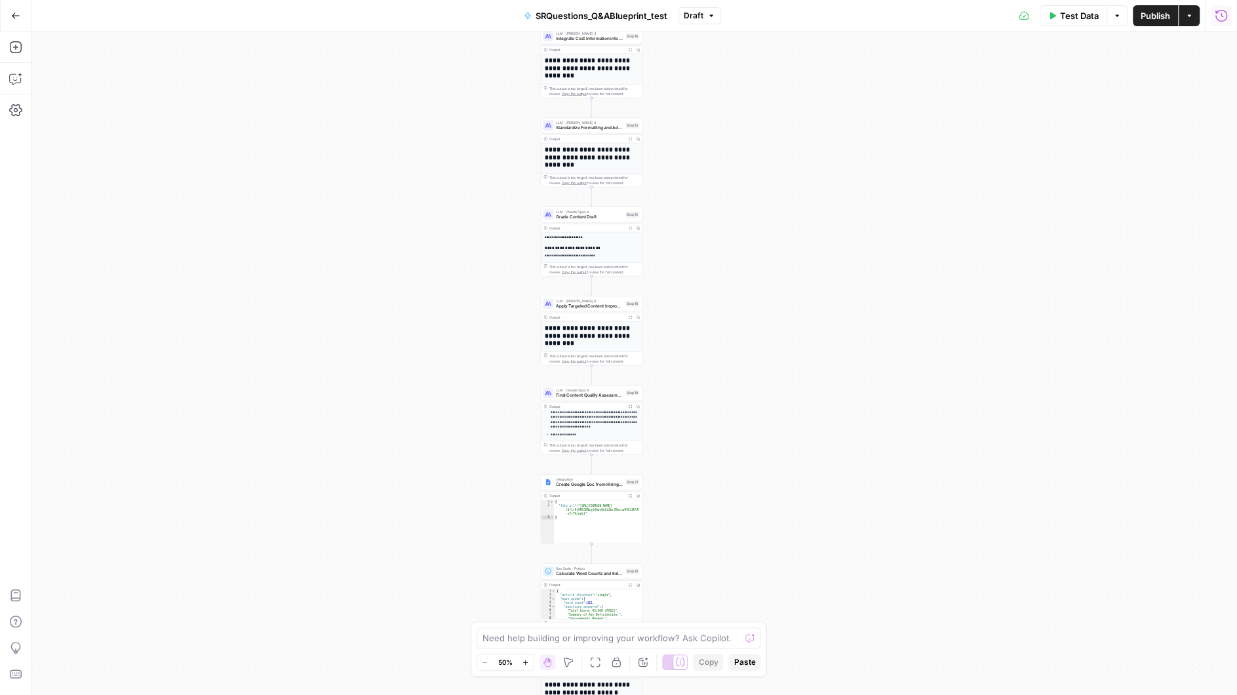
click at [1218, 11] on icon "button" at bounding box center [1220, 15] width 13 height 13
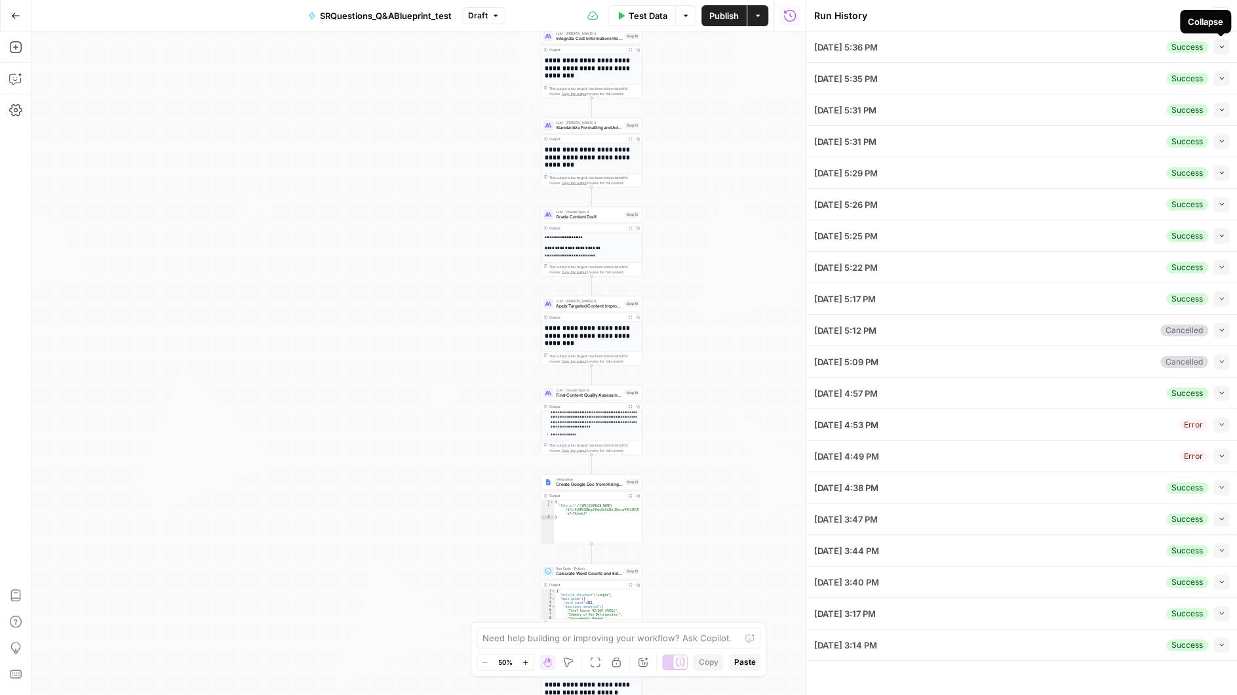
click at [1220, 45] on icon "button" at bounding box center [1221, 46] width 7 height 7
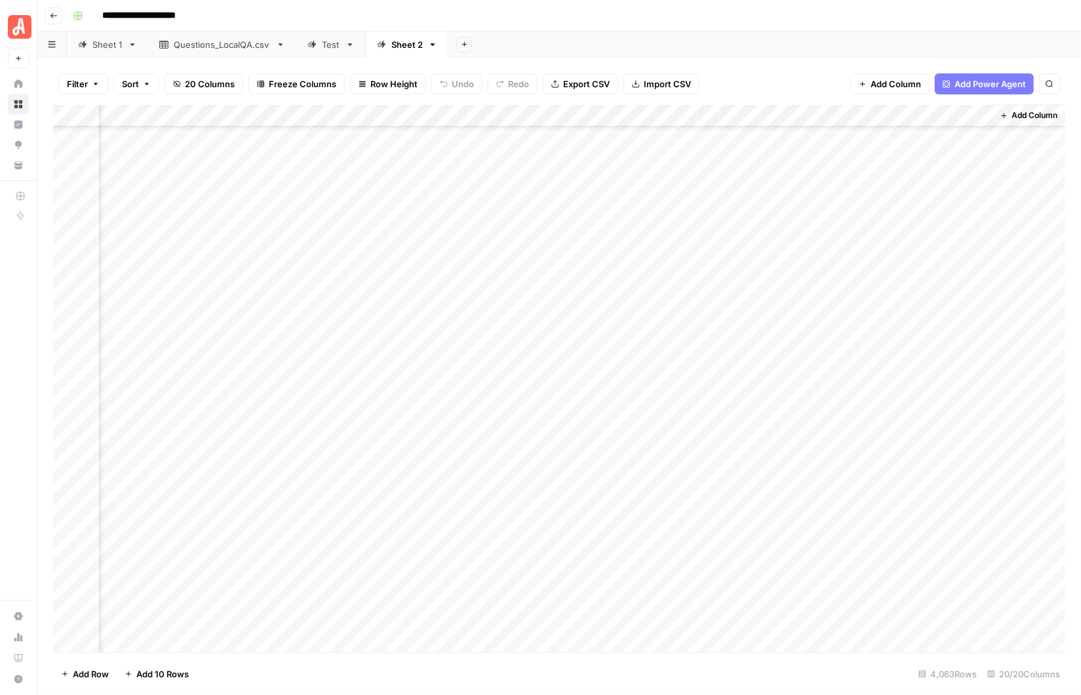
scroll to position [66537, 1403]
click at [840, 429] on div "Add Column" at bounding box center [559, 378] width 1012 height 547
drag, startPoint x: 873, startPoint y: 440, endPoint x: 859, endPoint y: 621, distance: 181.5
click at [859, 621] on div "Add Column" at bounding box center [559, 378] width 1012 height 547
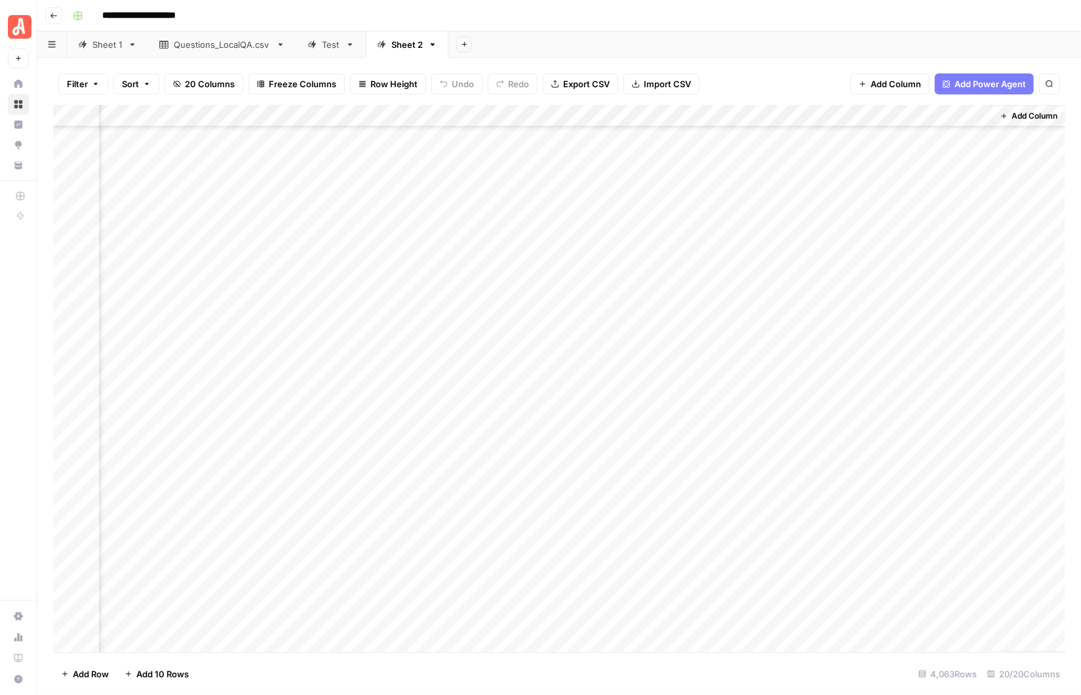
scroll to position [77856, 1403]
click at [918, 273] on div "Add Column" at bounding box center [559, 378] width 1012 height 547
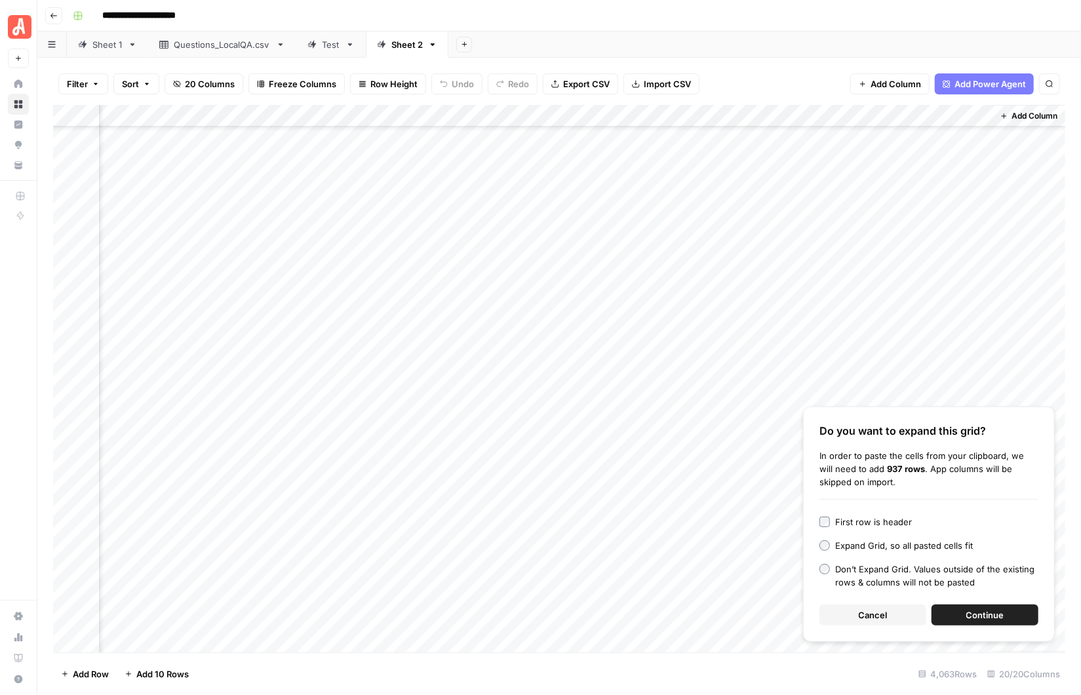
click at [977, 613] on span "Continue" at bounding box center [985, 614] width 38 height 13
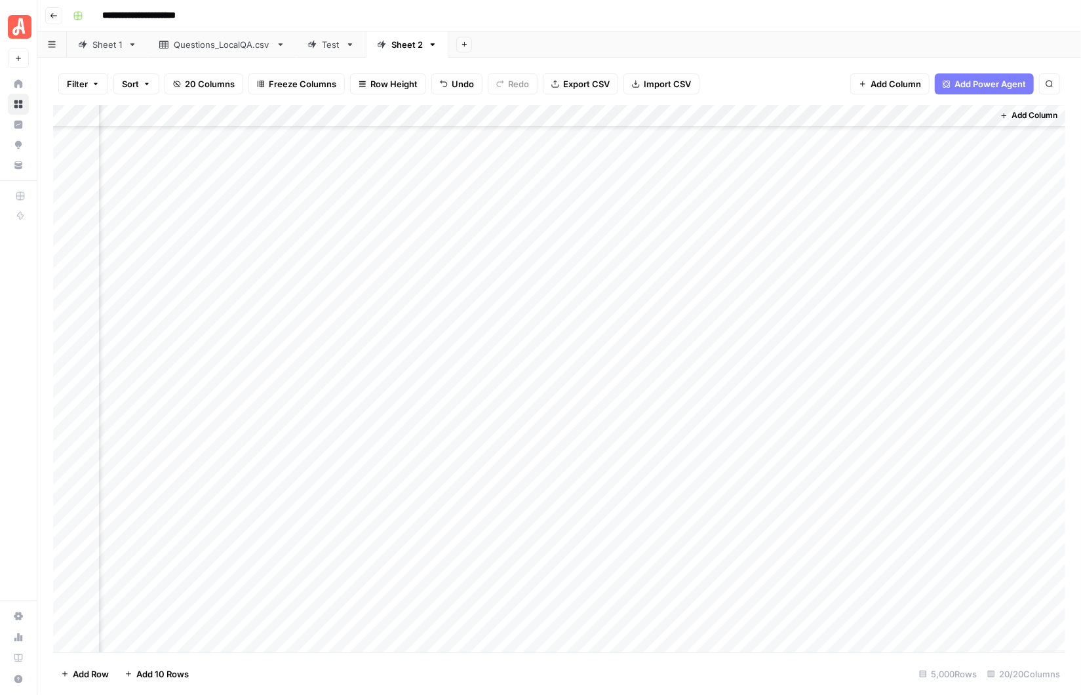
scroll to position [4863, 1403]
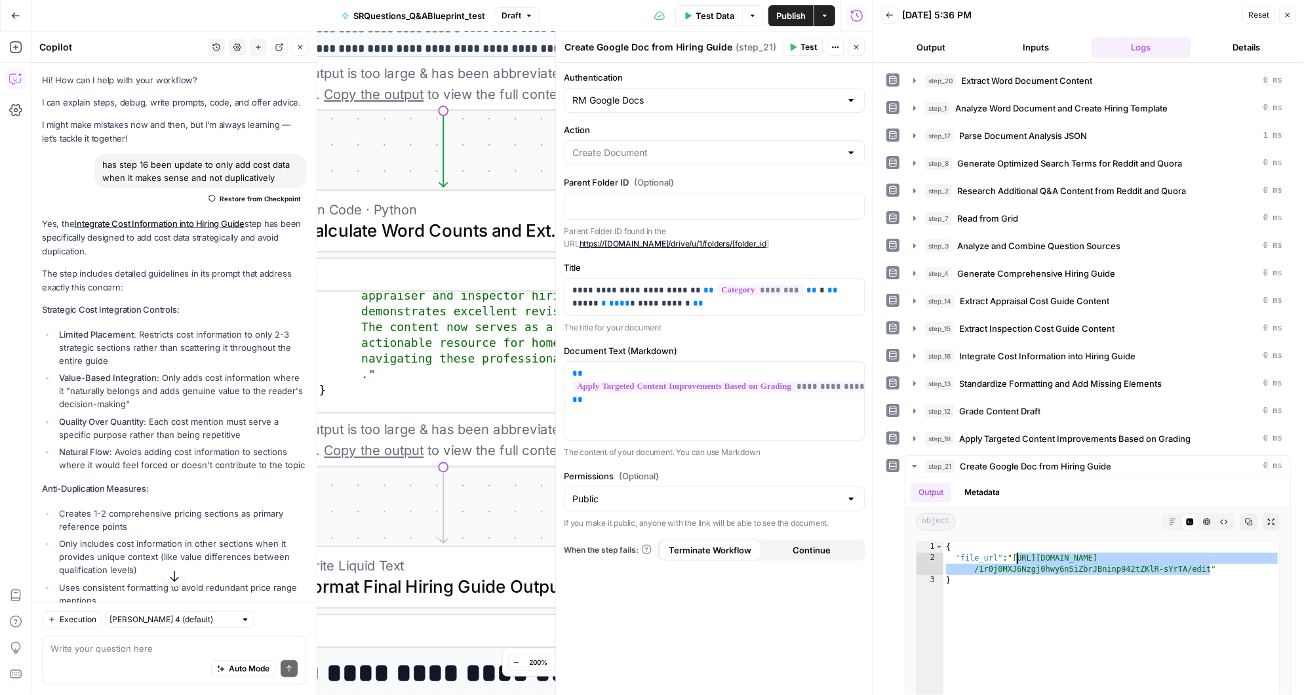
scroll to position [1451, 0]
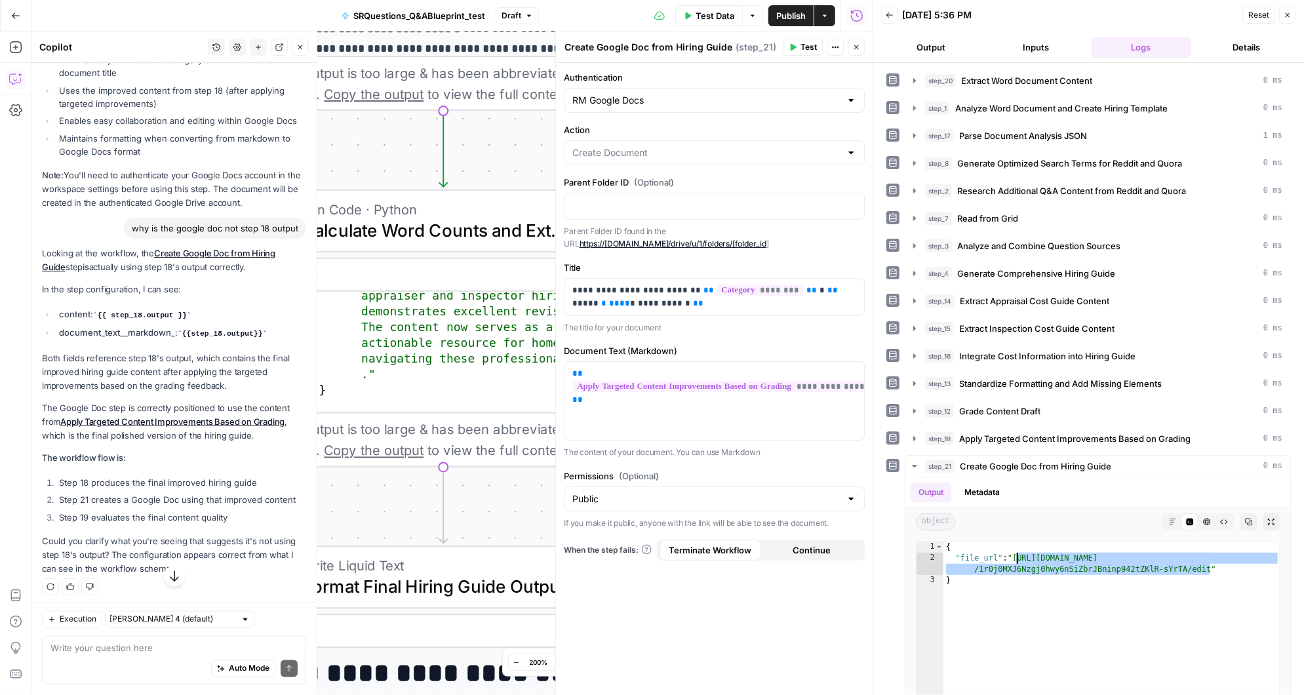
click at [857, 45] on icon "button" at bounding box center [856, 47] width 8 height 8
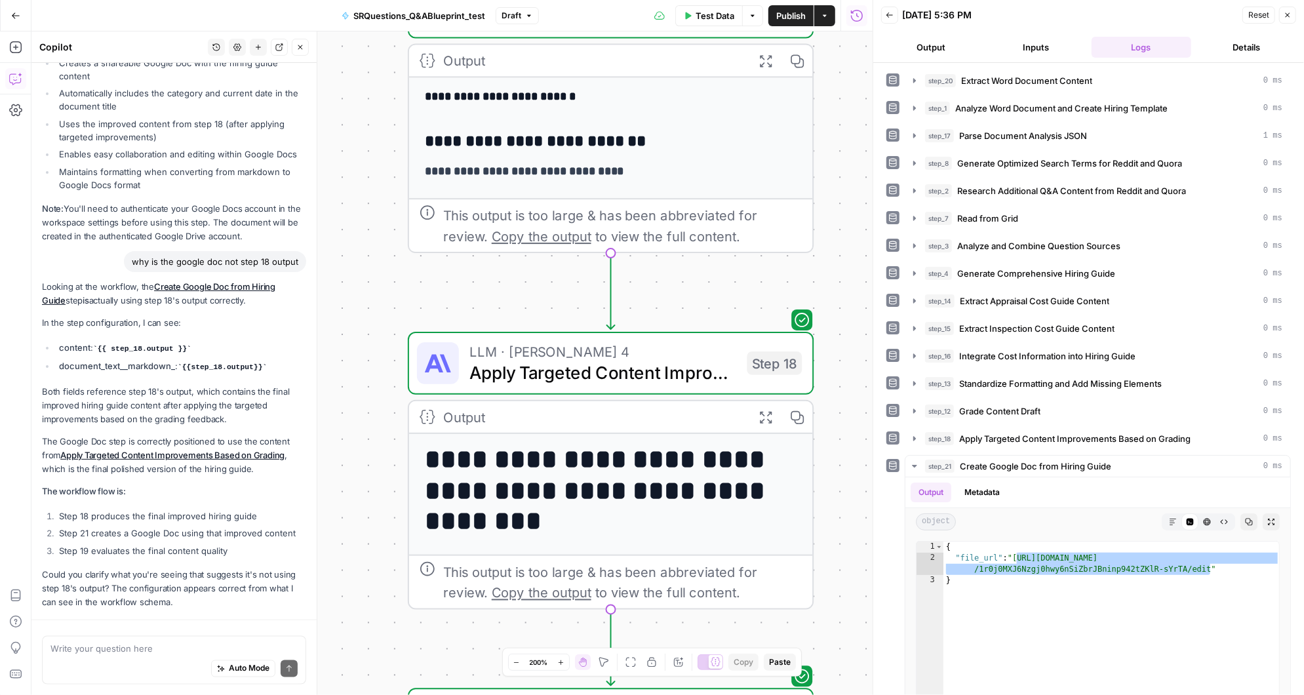
scroll to position [1463, 0]
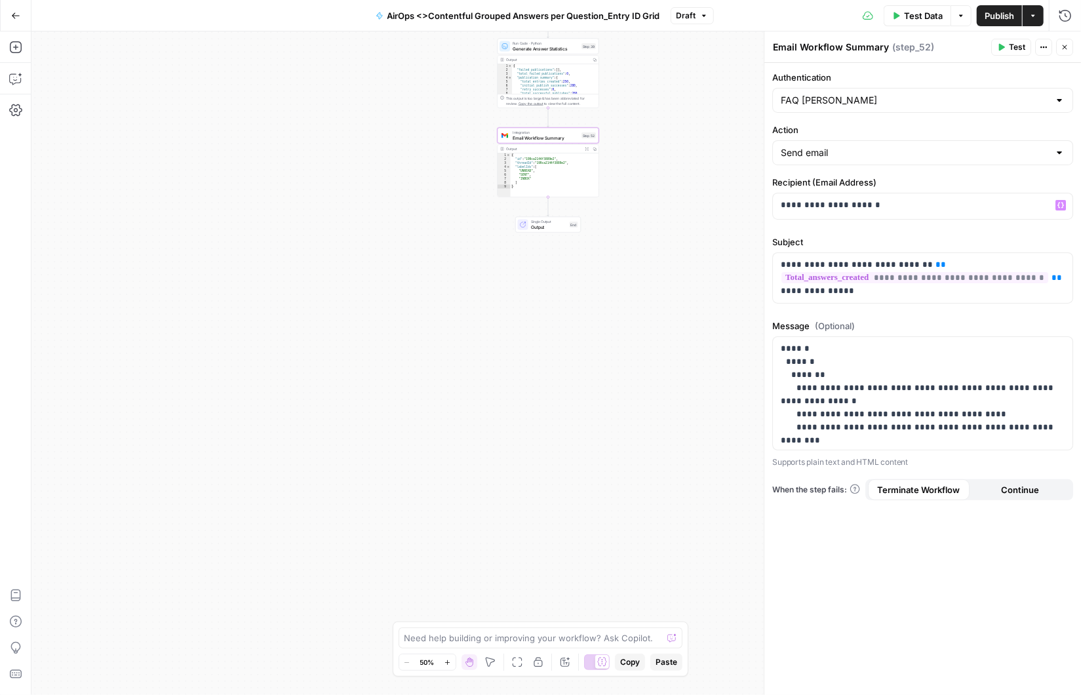
click at [18, 12] on icon "button" at bounding box center [15, 15] width 9 height 9
